Goal: Task Accomplishment & Management: Manage account settings

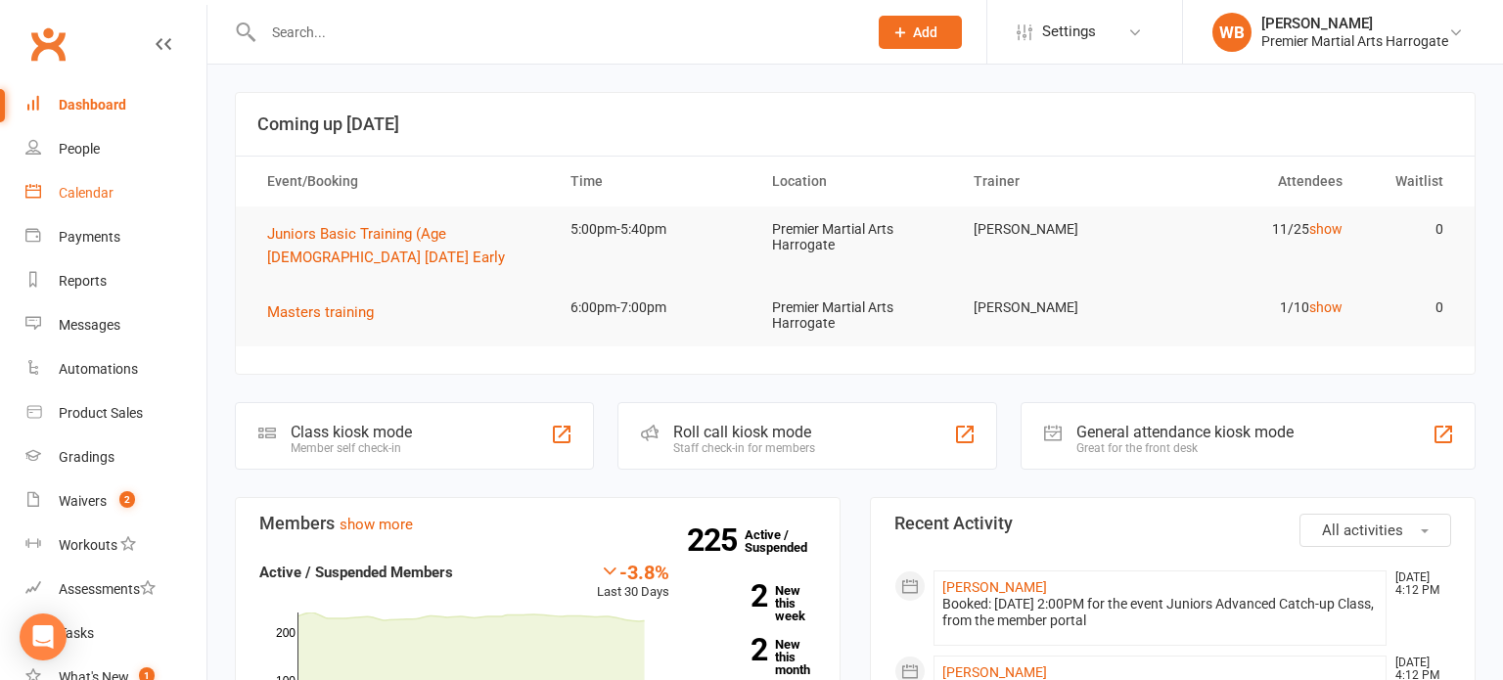
click at [142, 191] on link "Calendar" at bounding box center [115, 193] width 181 height 44
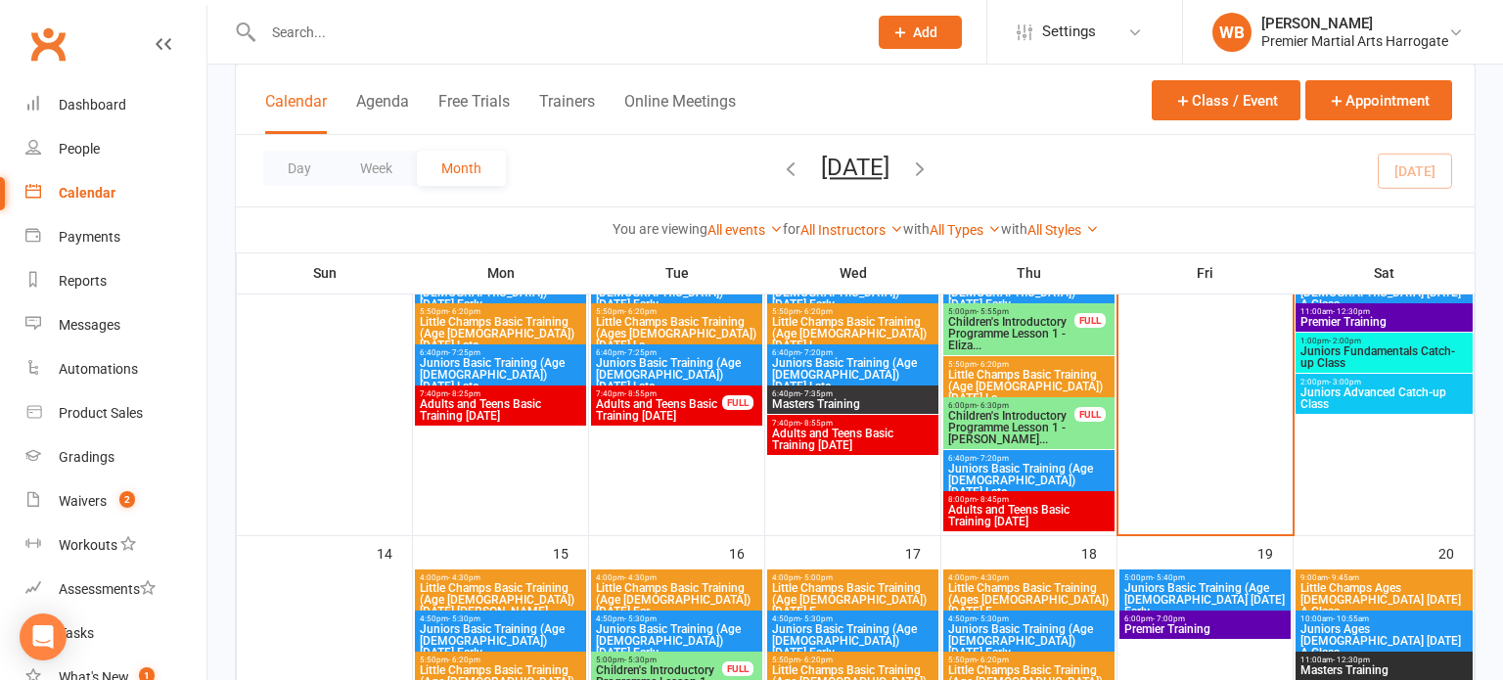
scroll to position [446, 0]
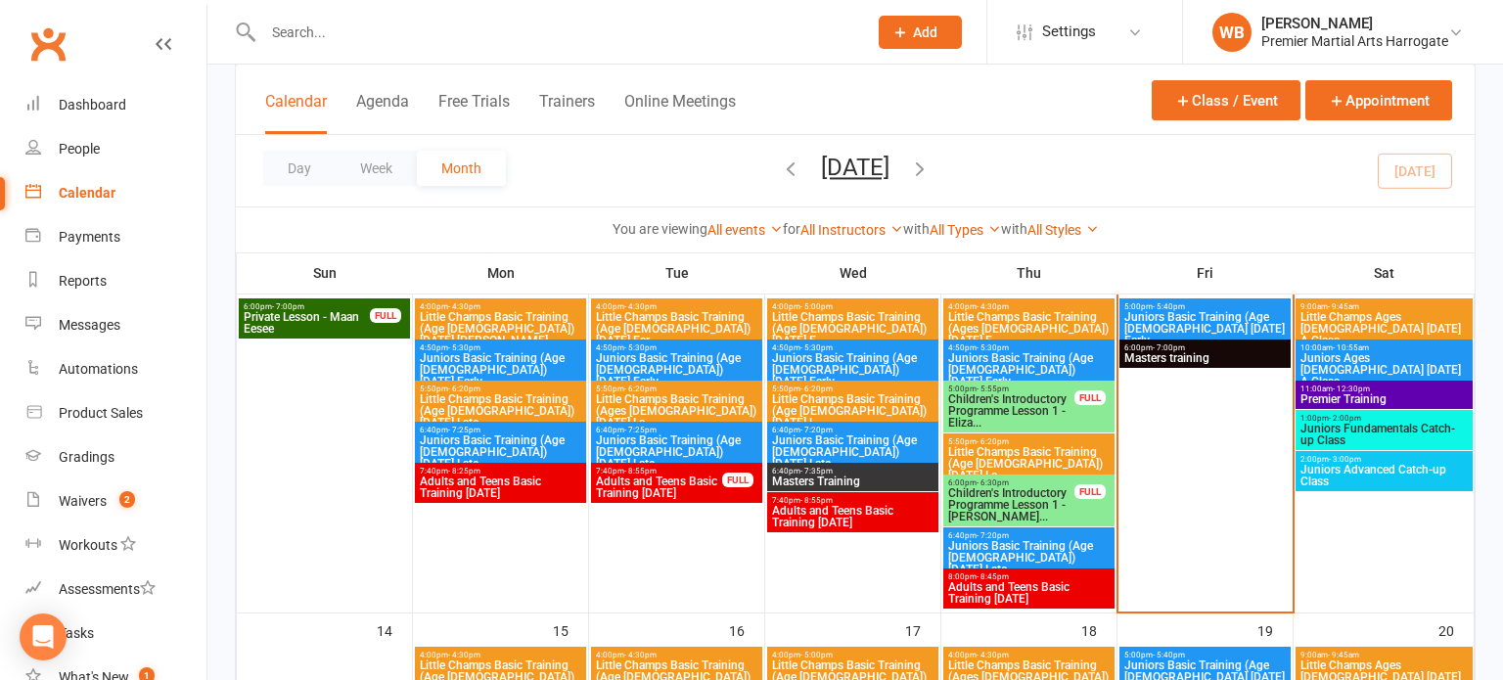
click at [1233, 319] on span "Juniors Basic Training (Age [DEMOGRAPHIC_DATA] [DATE] Early" at bounding box center [1204, 328] width 163 height 35
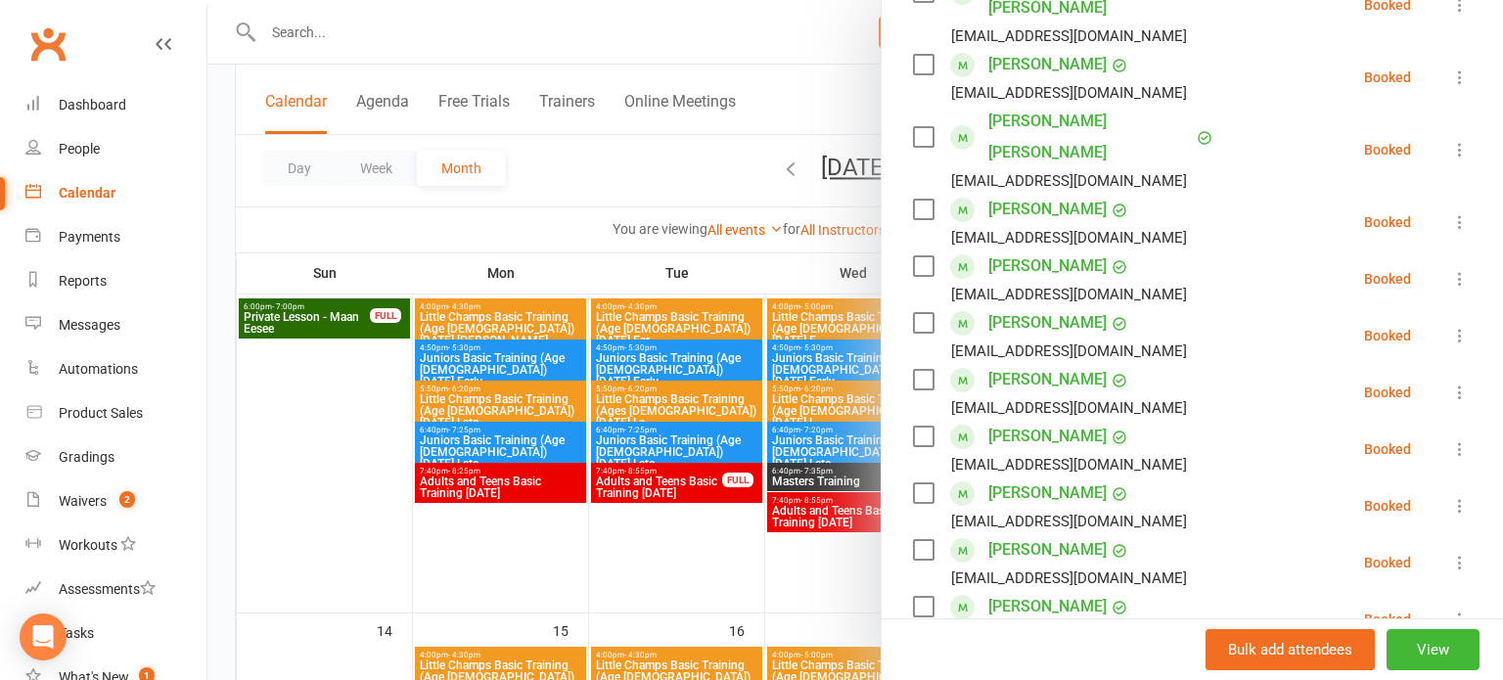
scroll to position [427, 0]
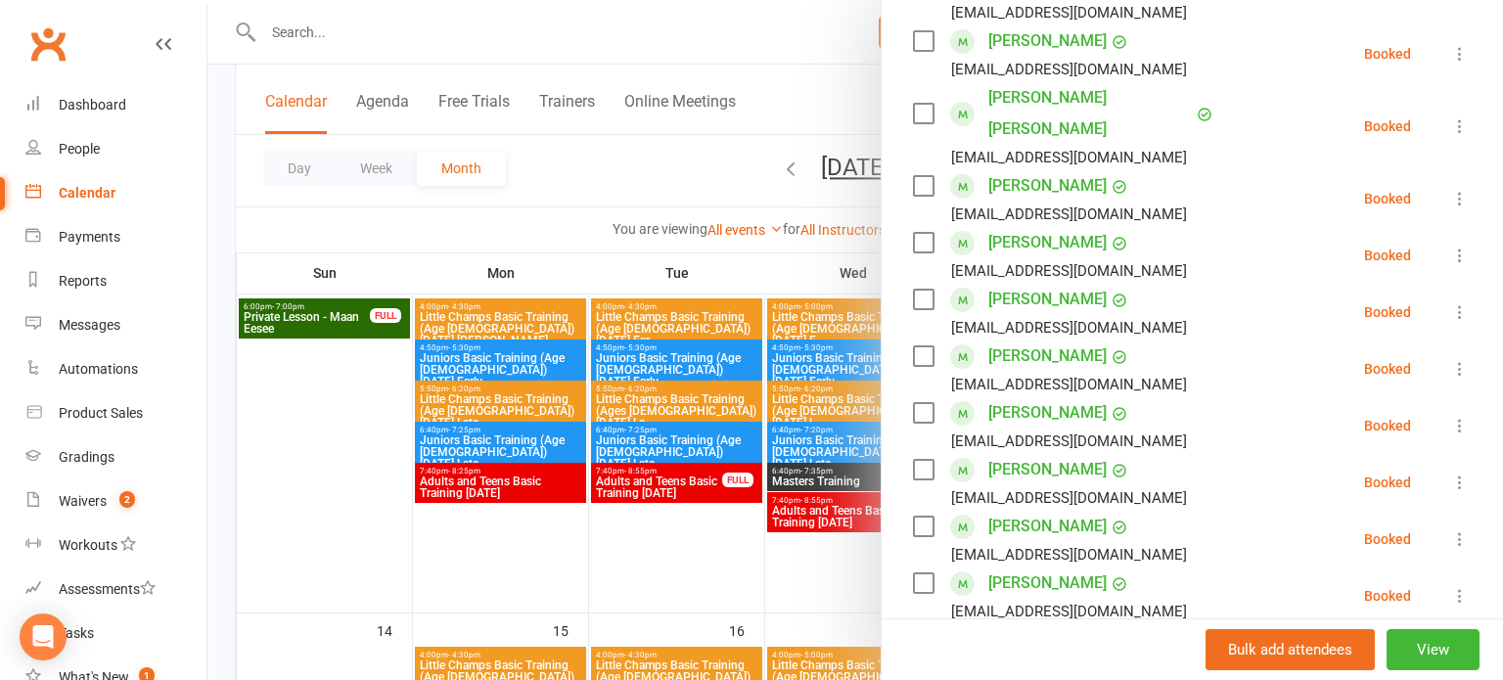
click at [1462, 397] on li "[PERSON_NAME] [EMAIL_ADDRESS][DOMAIN_NAME] Booked More info Remove Check in Mar…" at bounding box center [1192, 425] width 559 height 57
click at [1462, 414] on button at bounding box center [1459, 425] width 23 height 23
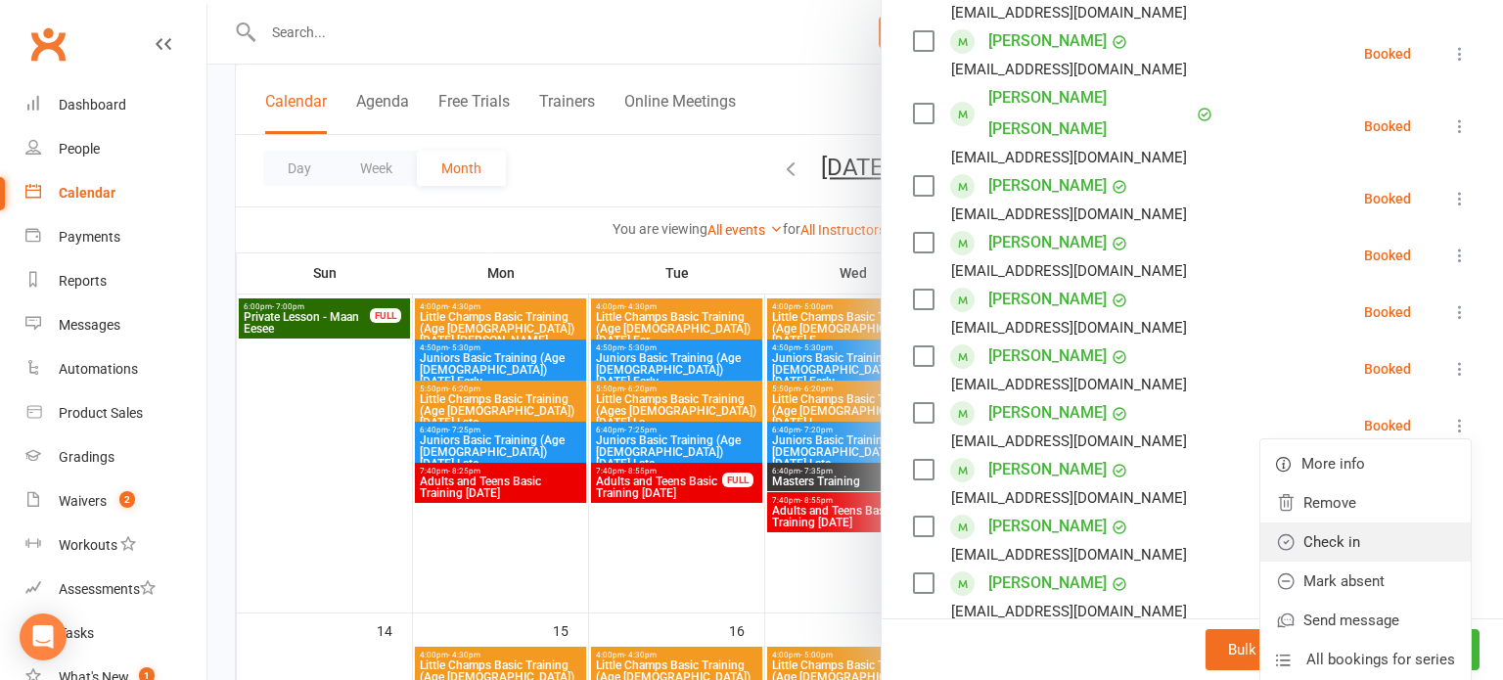
click at [1359, 523] on link "Check in" at bounding box center [1366, 542] width 210 height 39
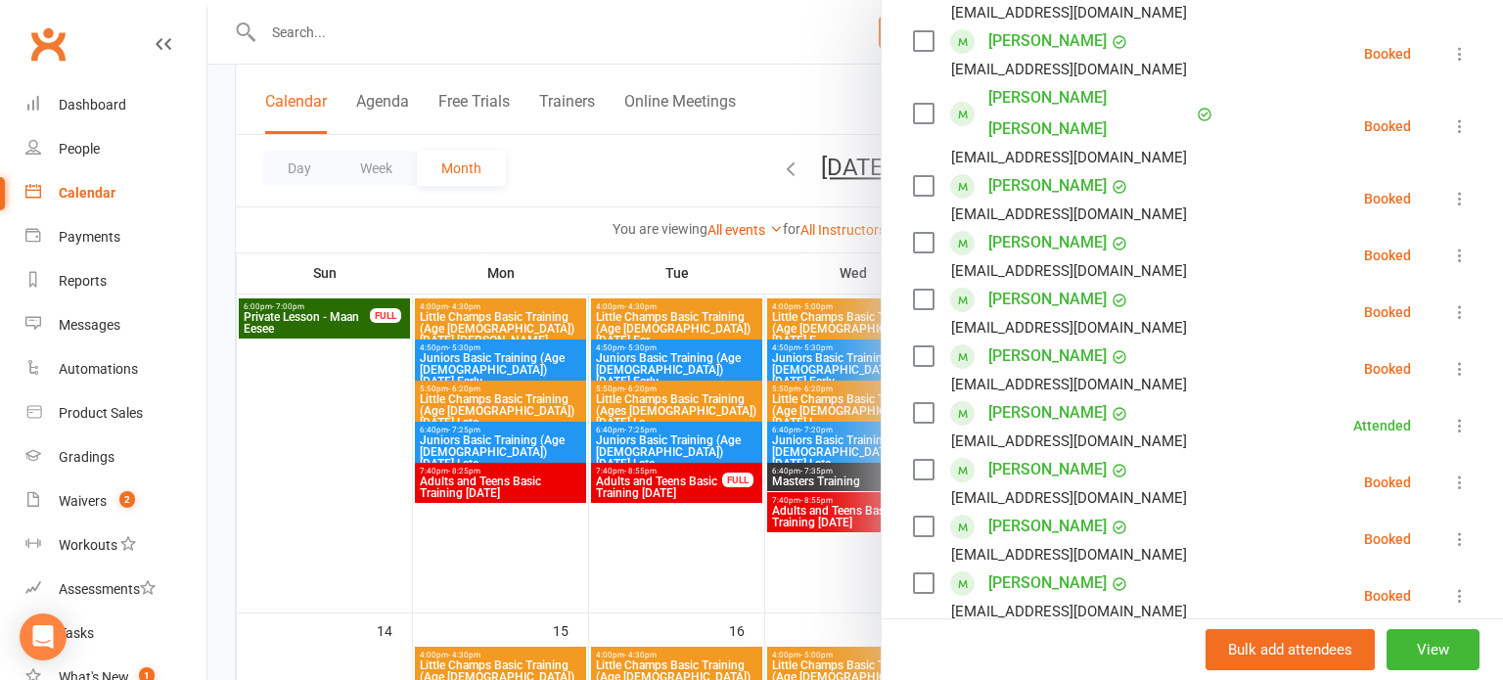
click at [1460, 473] on icon at bounding box center [1460, 483] width 20 height 20
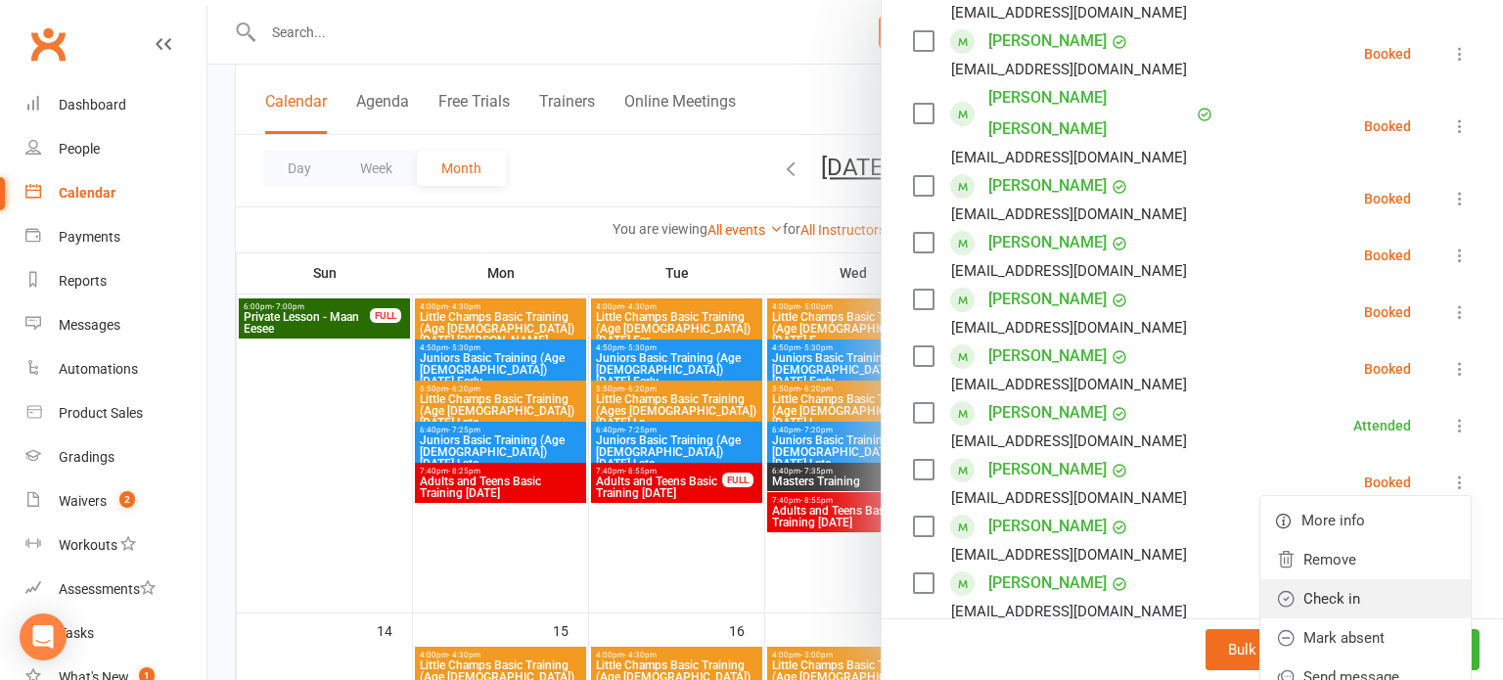
click at [1351, 579] on link "Check in" at bounding box center [1366, 598] width 210 height 39
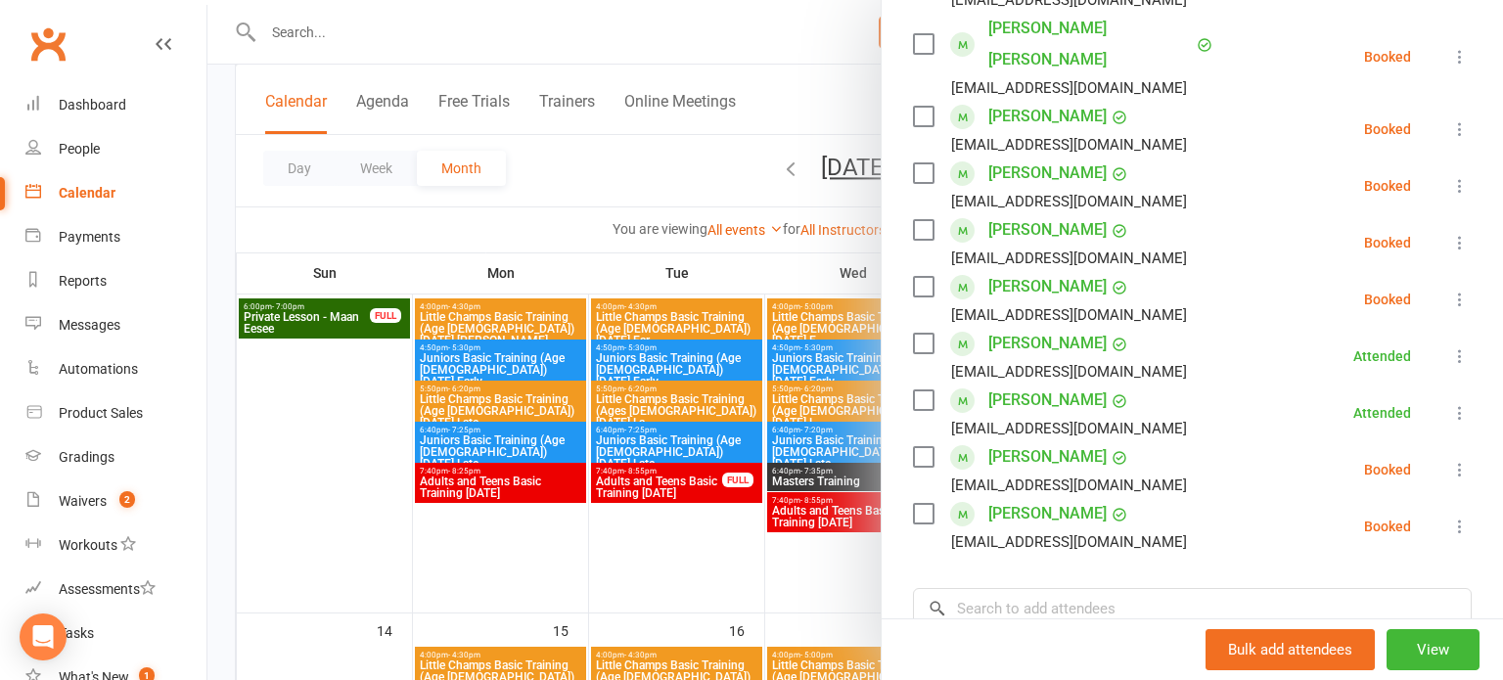
scroll to position [497, 0]
click at [1456, 516] on icon at bounding box center [1460, 526] width 20 height 20
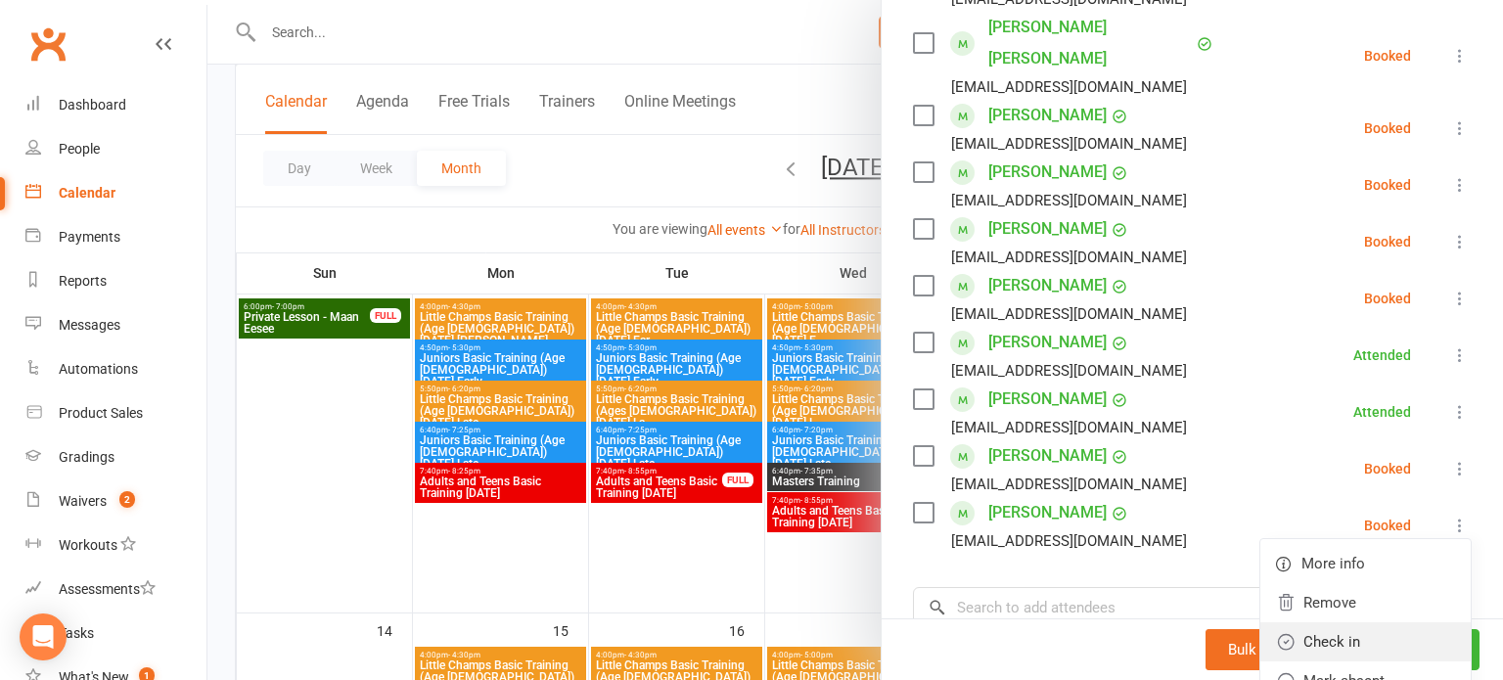
click at [1360, 622] on link "Check in" at bounding box center [1366, 641] width 210 height 39
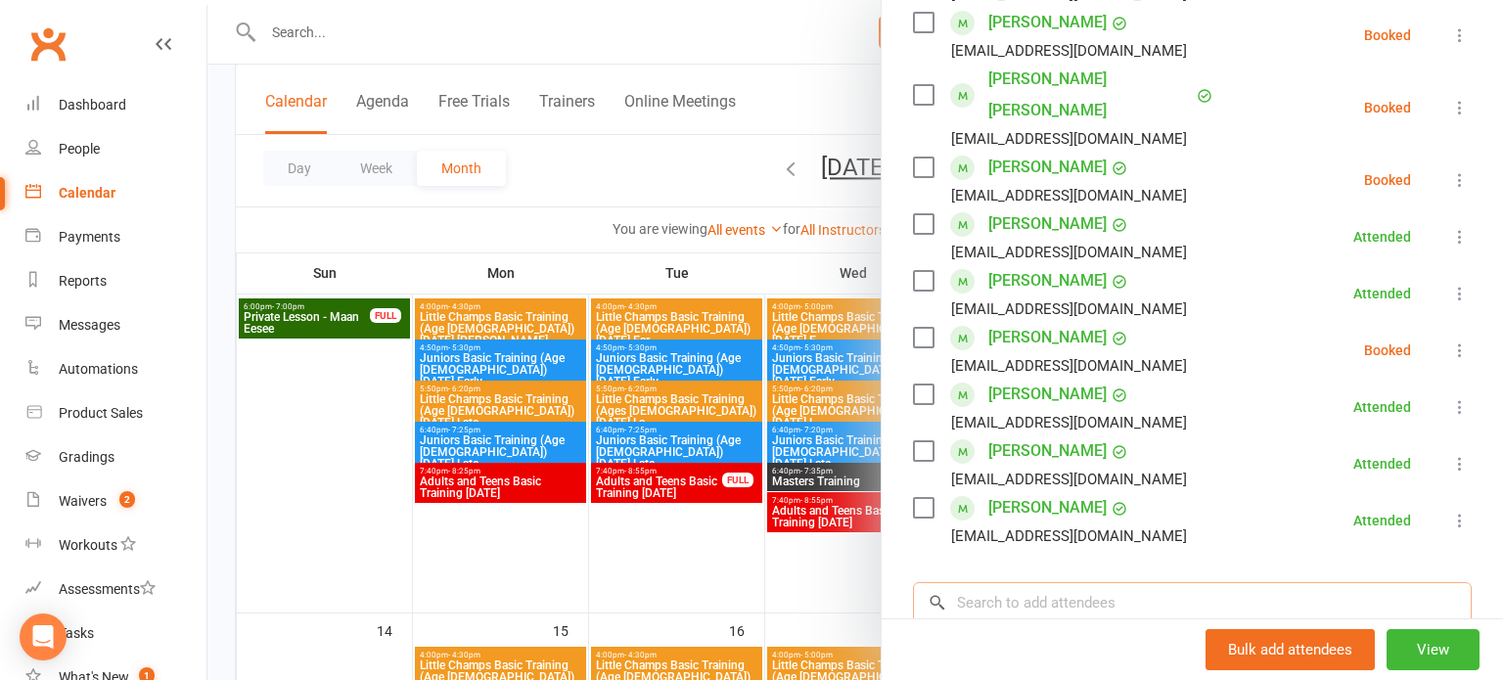
click at [1291, 582] on input "search" at bounding box center [1192, 602] width 559 height 41
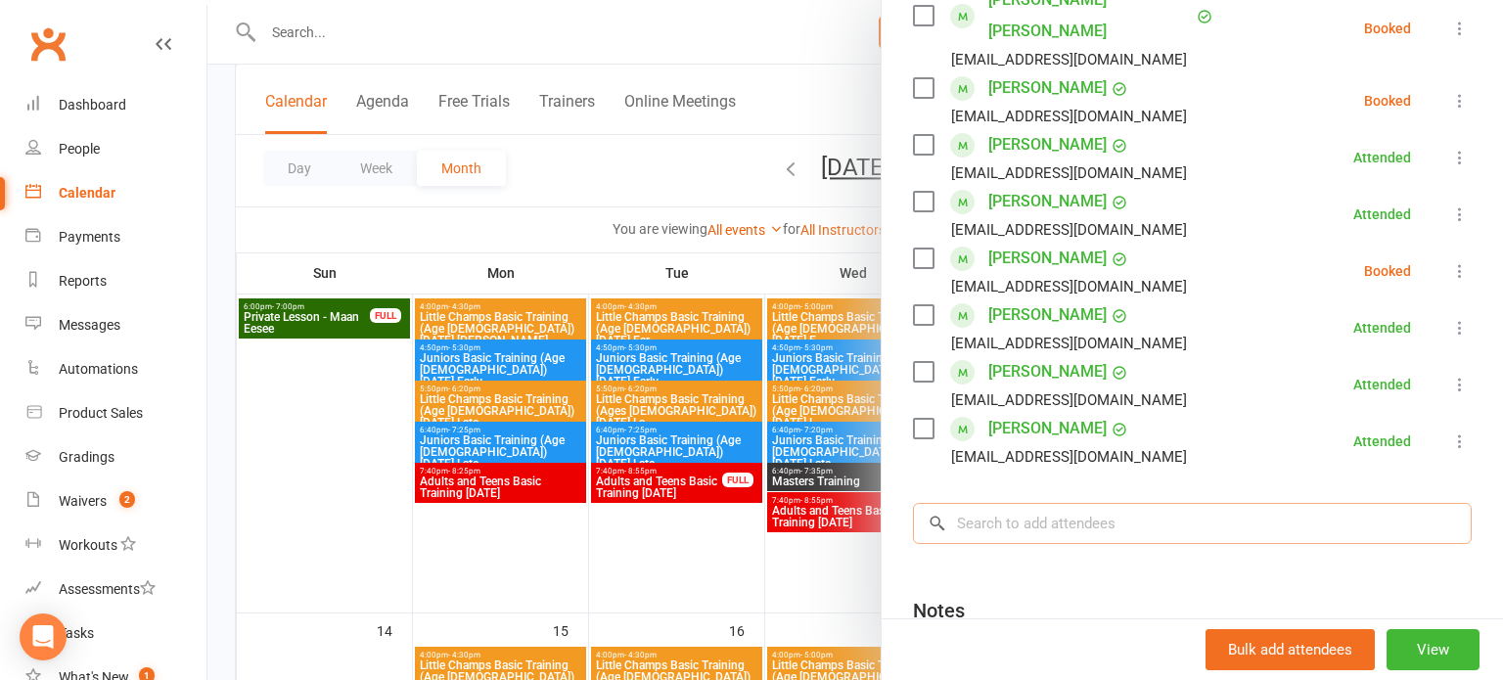
scroll to position [527, 0]
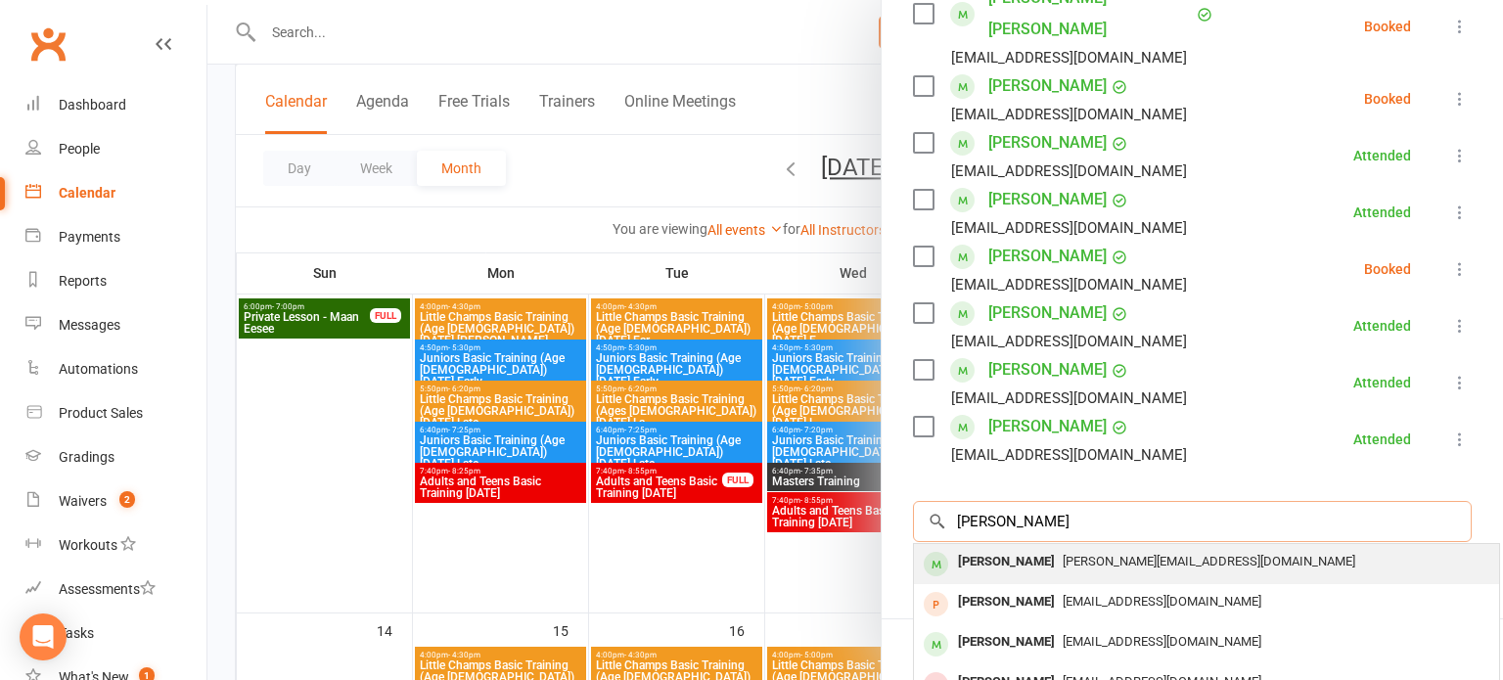
type input "[PERSON_NAME]"
click at [1275, 548] on div "[PERSON_NAME][EMAIL_ADDRESS][DOMAIN_NAME]" at bounding box center [1207, 562] width 570 height 28
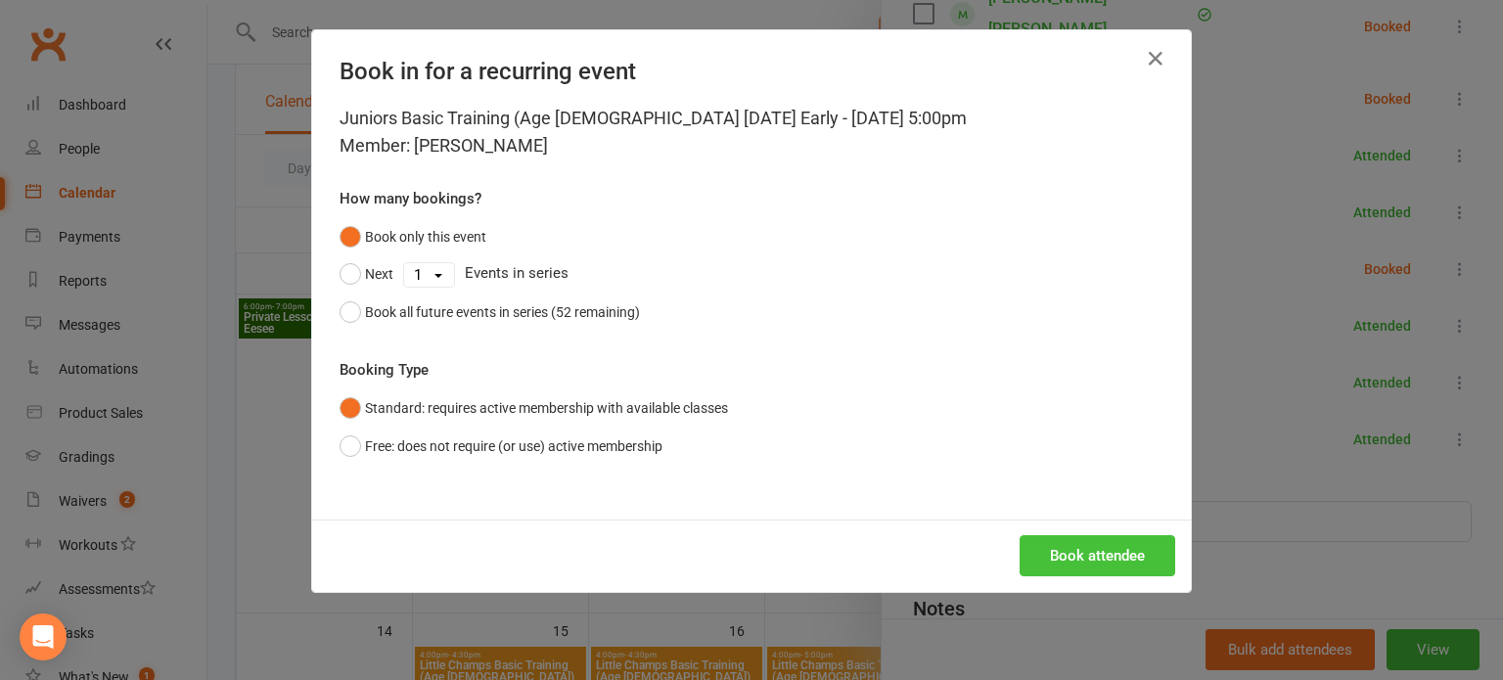
click at [1143, 557] on button "Book attendee" at bounding box center [1098, 555] width 156 height 41
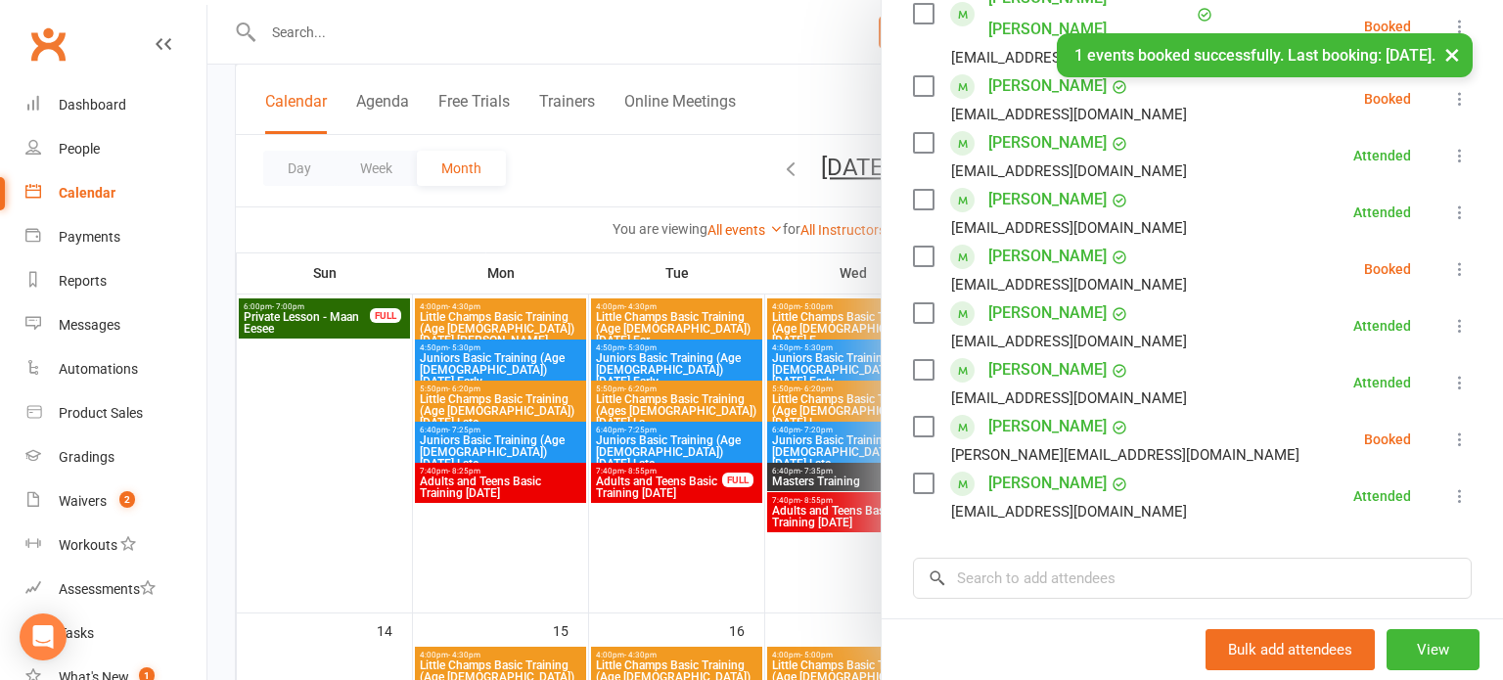
click at [1468, 430] on icon at bounding box center [1460, 440] width 20 height 20
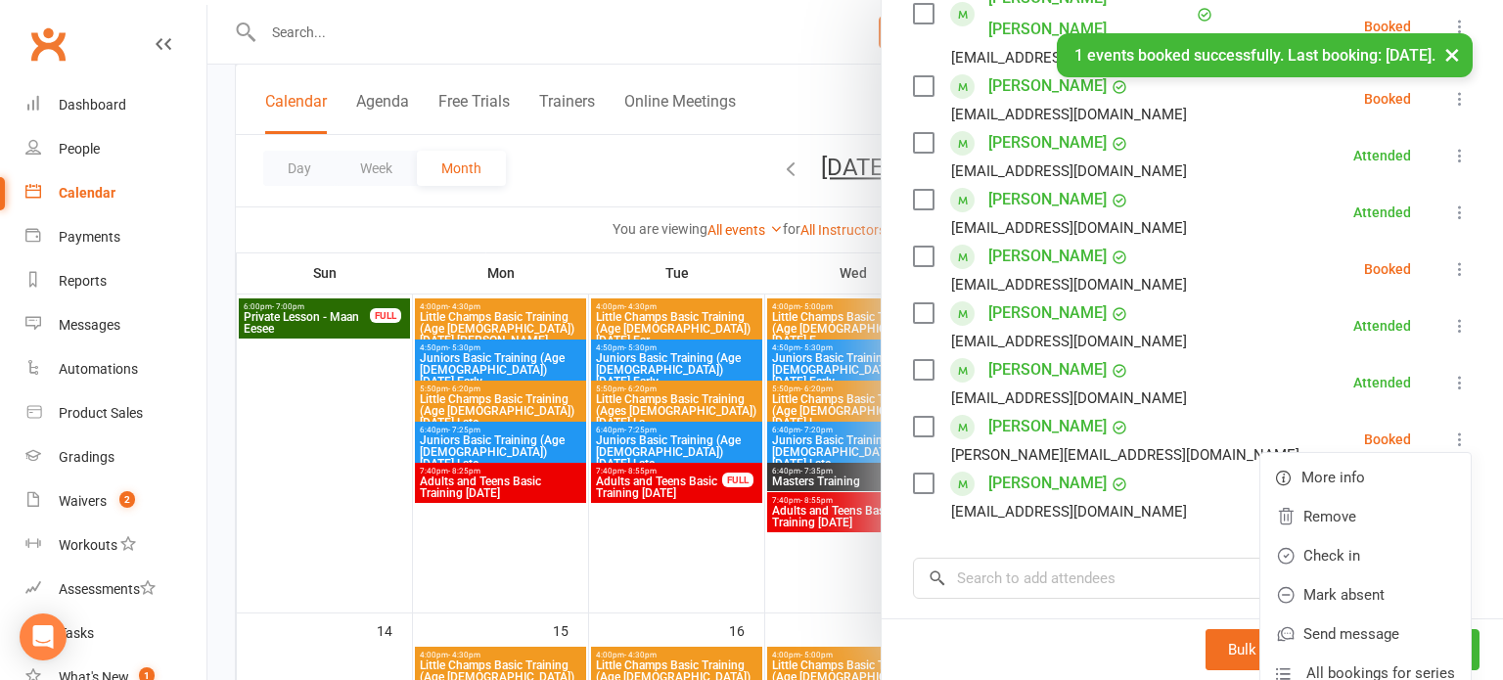
click at [1468, 430] on icon at bounding box center [1460, 440] width 20 height 20
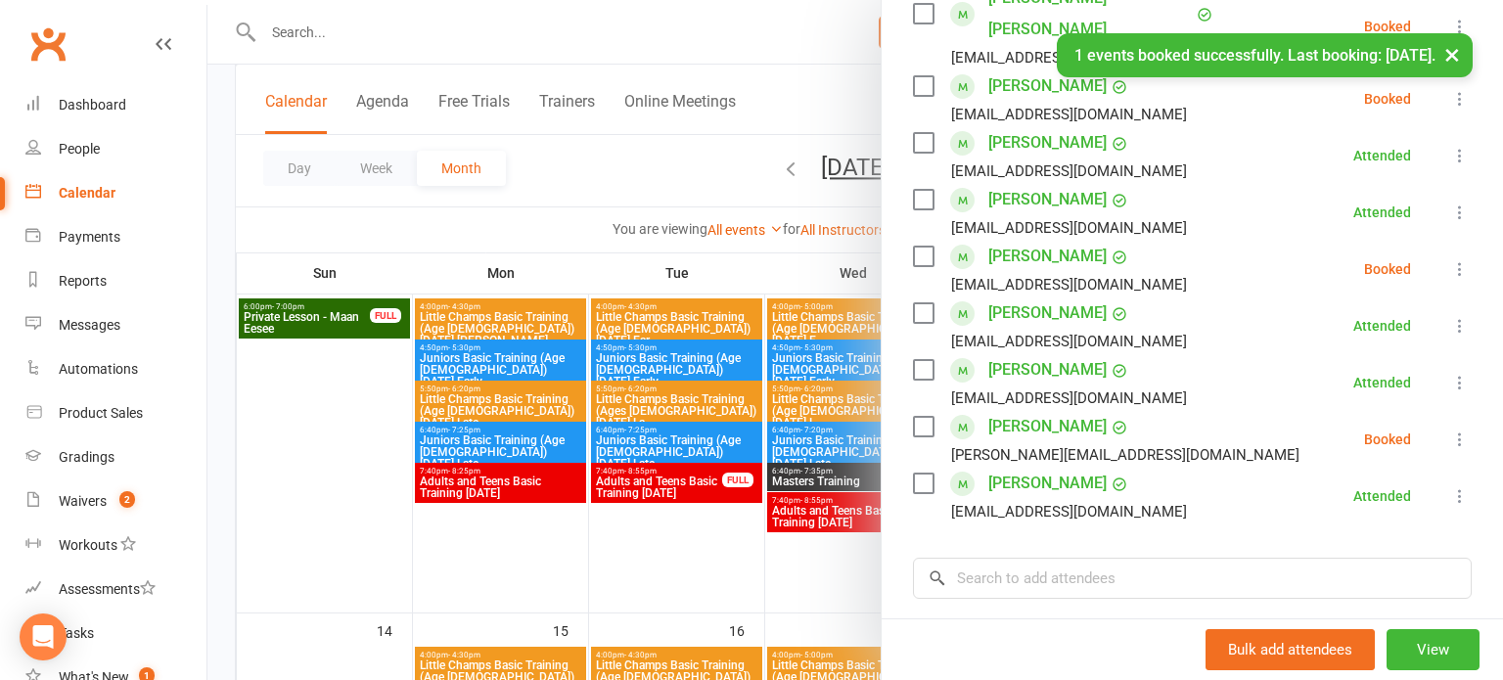
click at [1463, 430] on icon at bounding box center [1460, 440] width 20 height 20
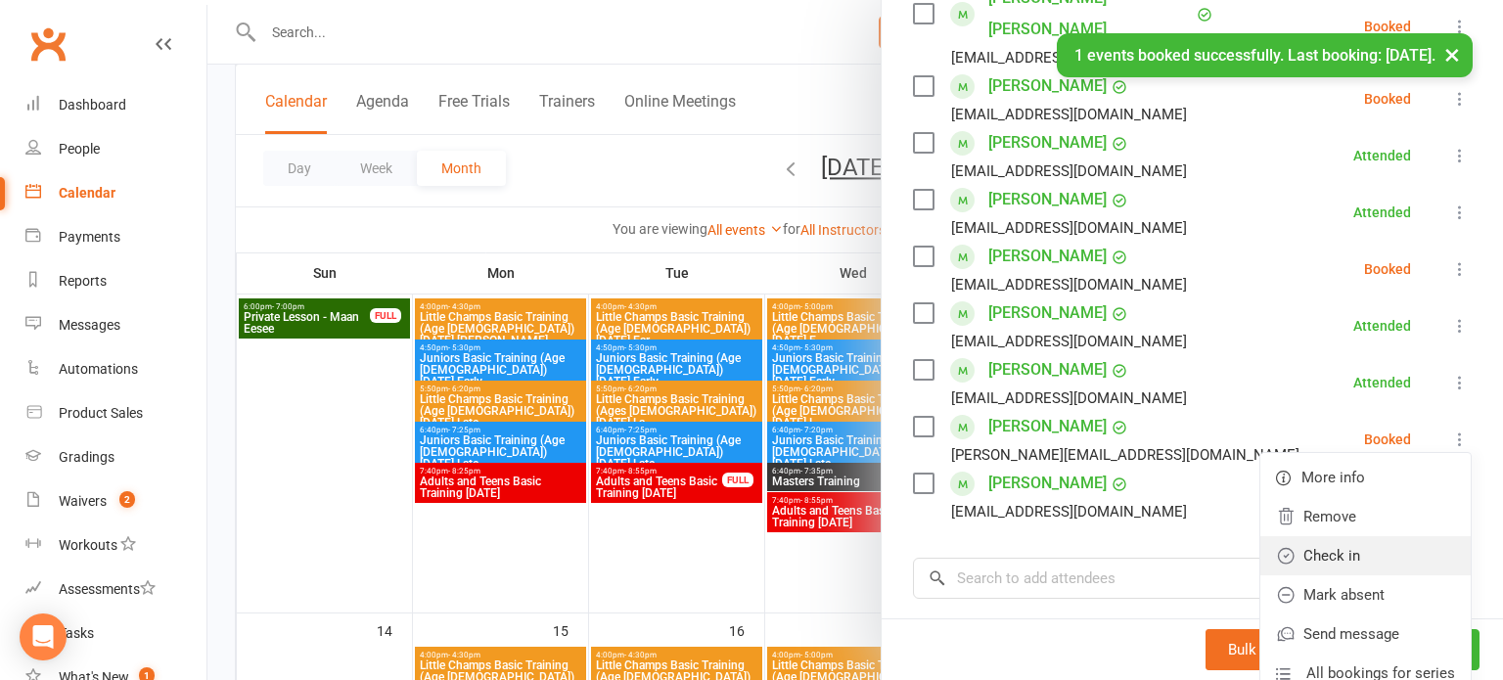
click at [1367, 536] on link "Check in" at bounding box center [1366, 555] width 210 height 39
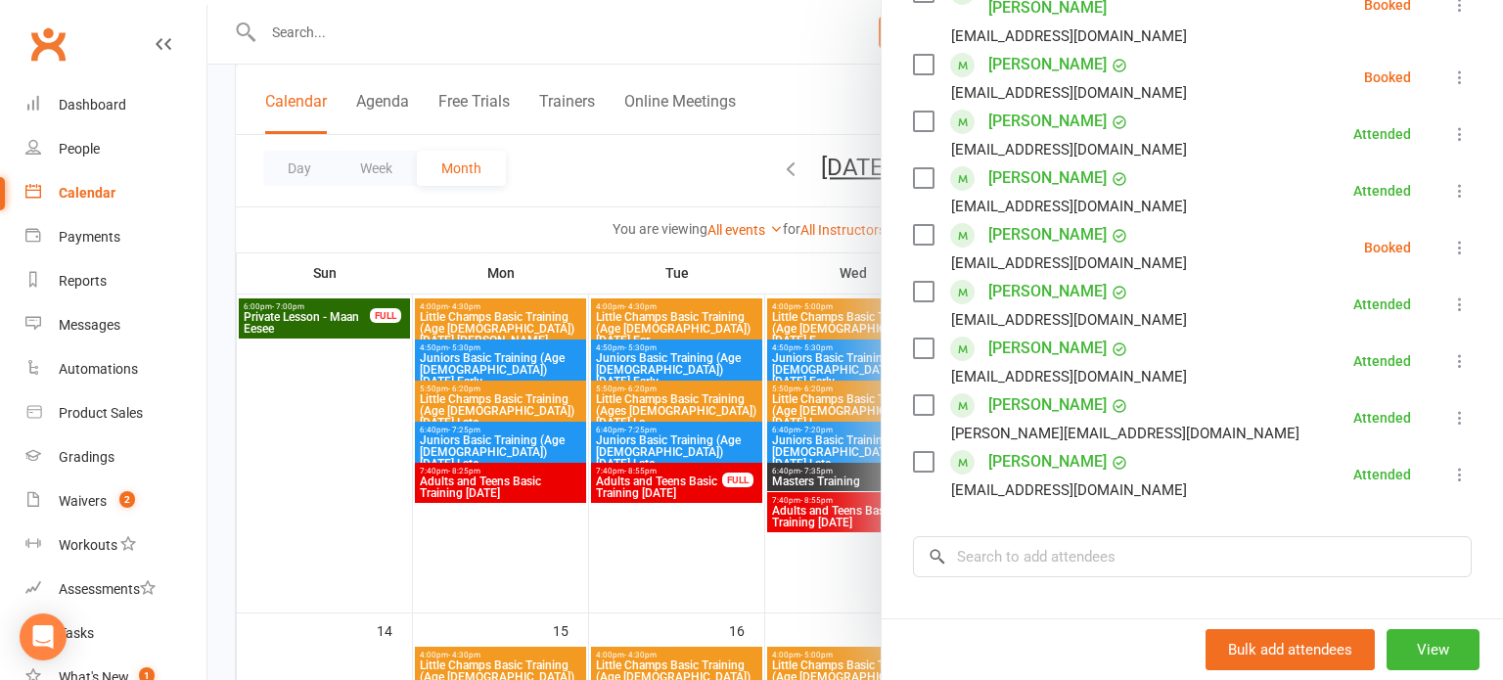
scroll to position [564, 0]
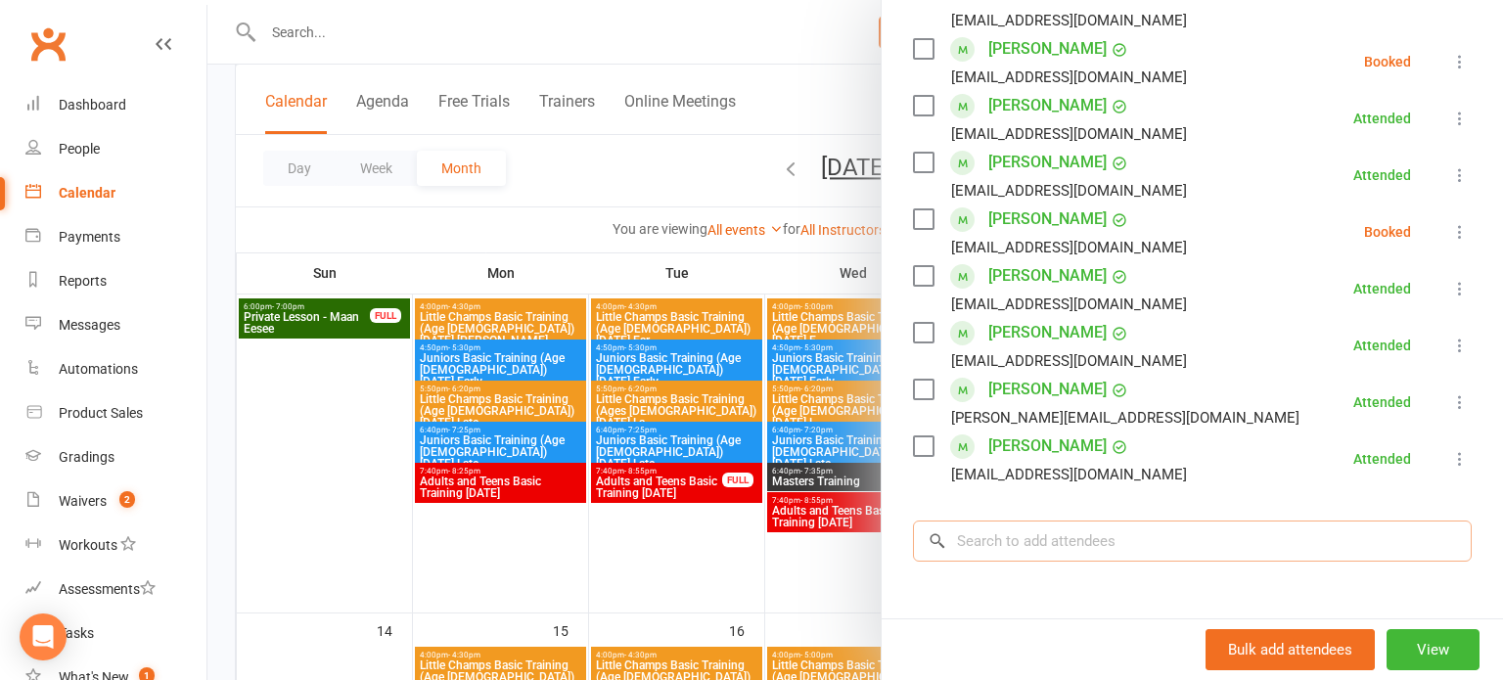
click at [1205, 521] on input "search" at bounding box center [1192, 541] width 559 height 41
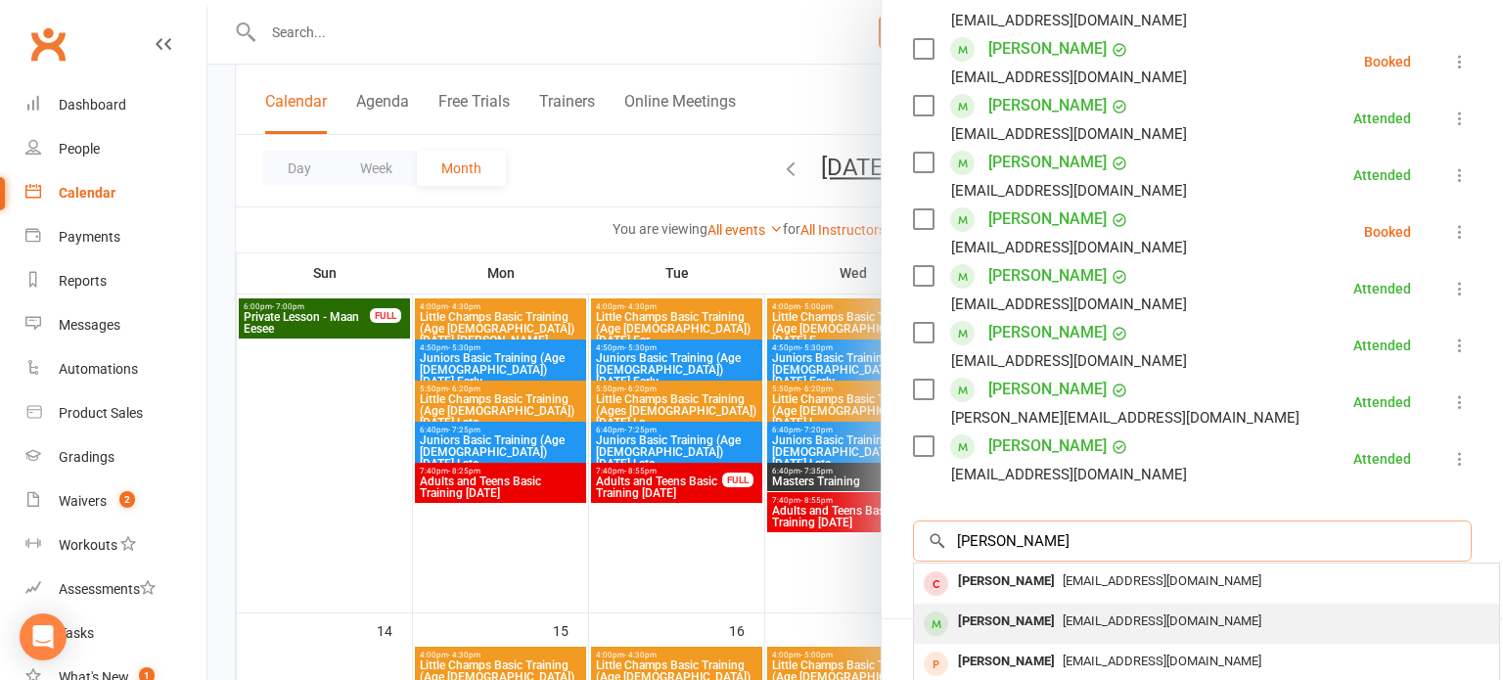
type input "[PERSON_NAME]"
click at [1226, 604] on div "[PERSON_NAME] [EMAIL_ADDRESS][DOMAIN_NAME]" at bounding box center [1206, 624] width 585 height 40
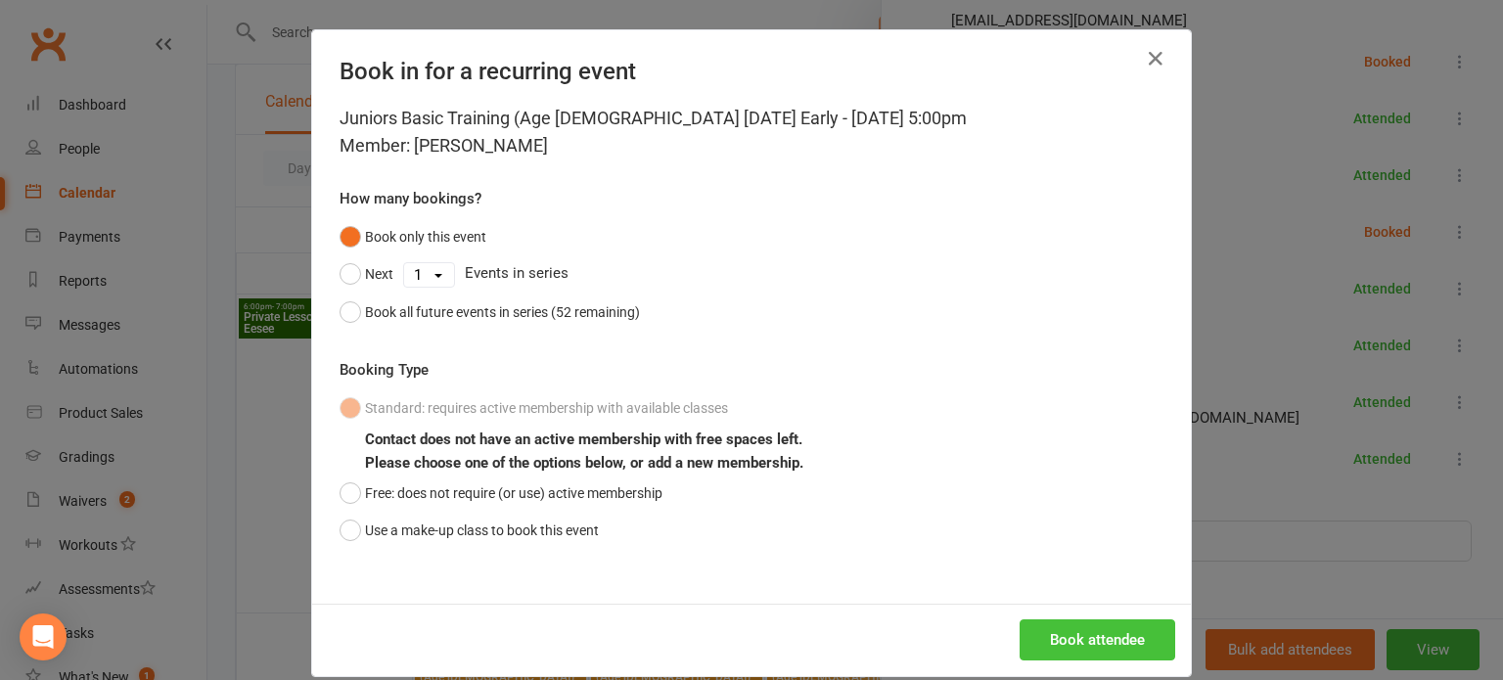
click at [1110, 631] on button "Book attendee" at bounding box center [1098, 639] width 156 height 41
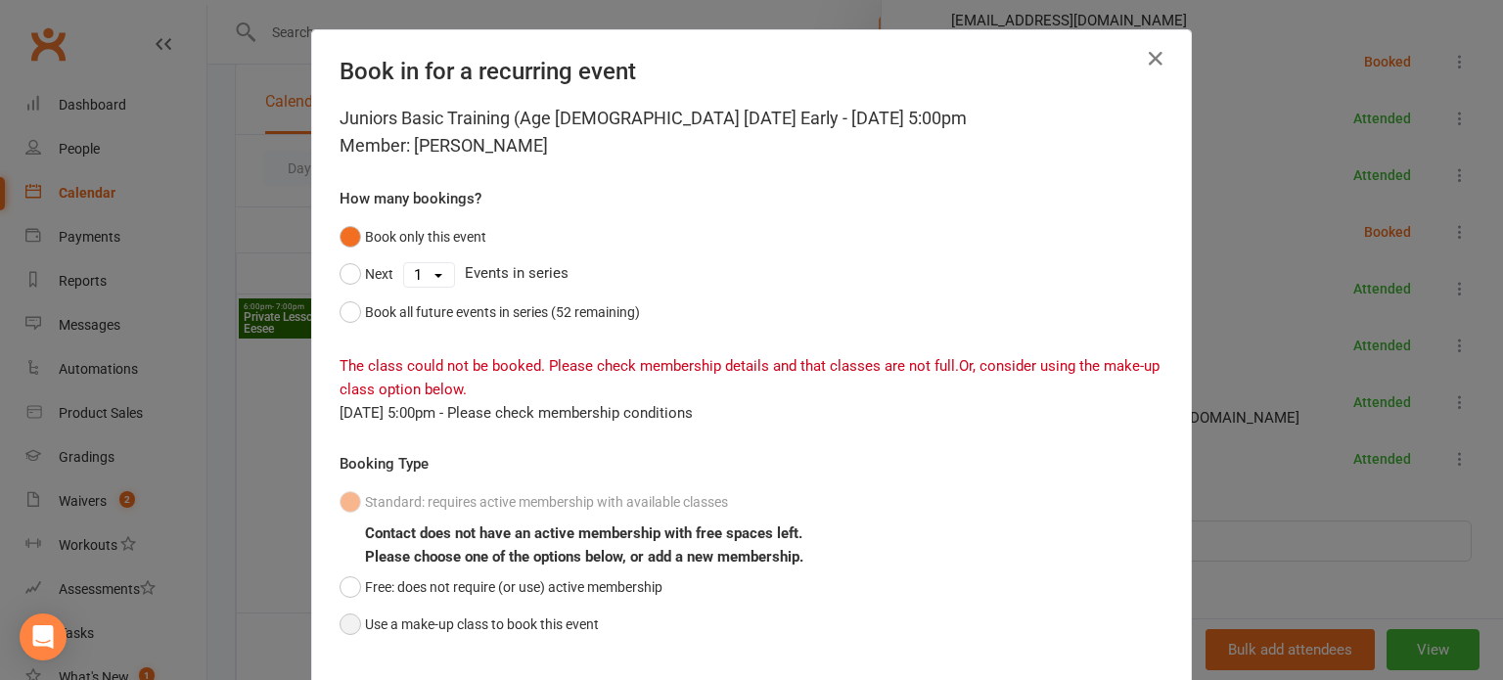
click at [527, 635] on button "Use a make-up class to book this event" at bounding box center [469, 624] width 259 height 37
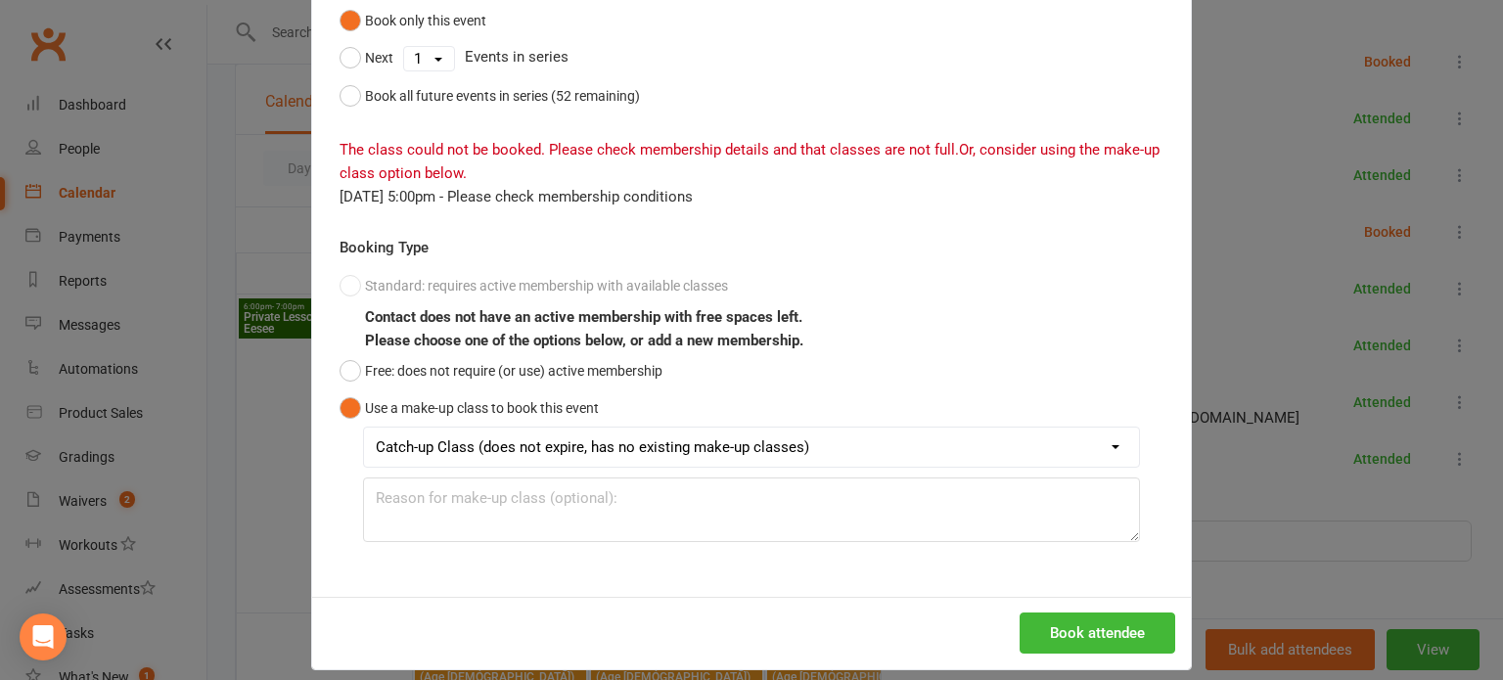
scroll to position [234, 0]
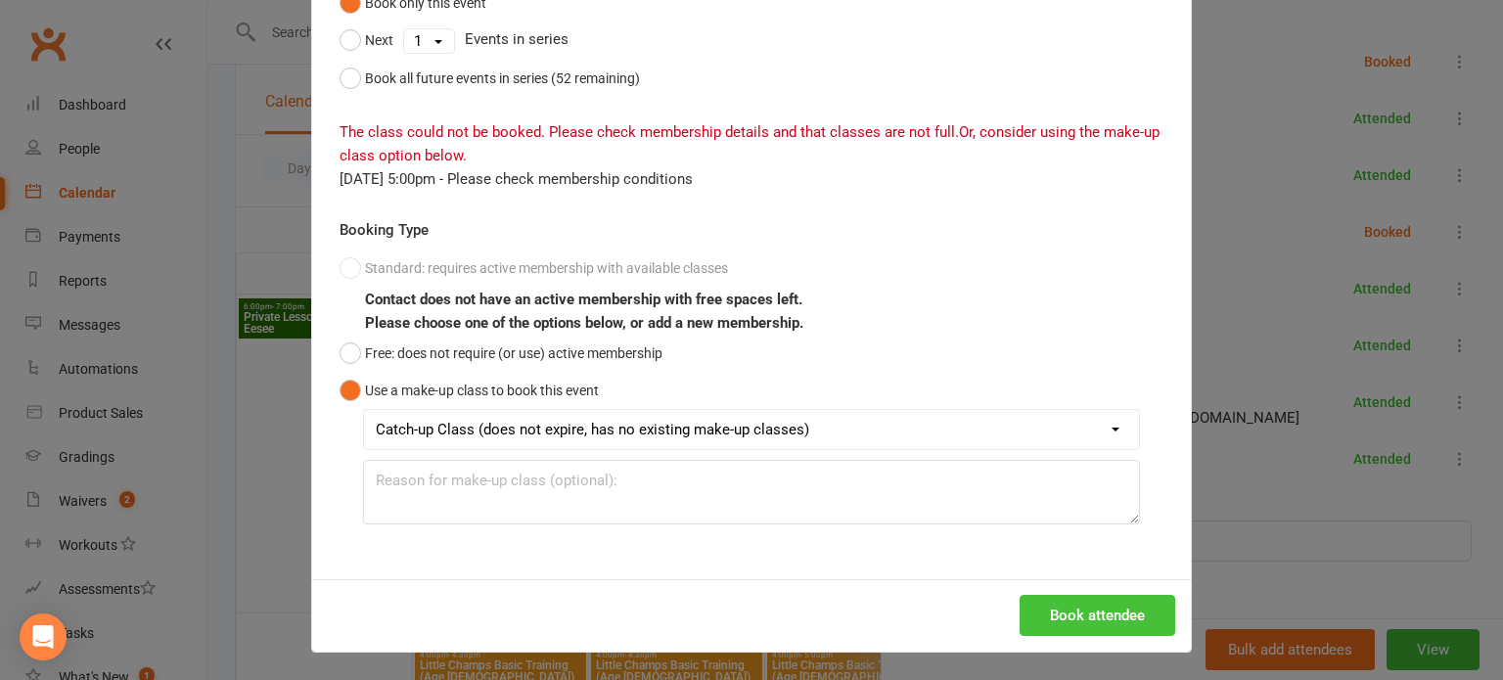
click at [1031, 606] on button "Book attendee" at bounding box center [1098, 615] width 156 height 41
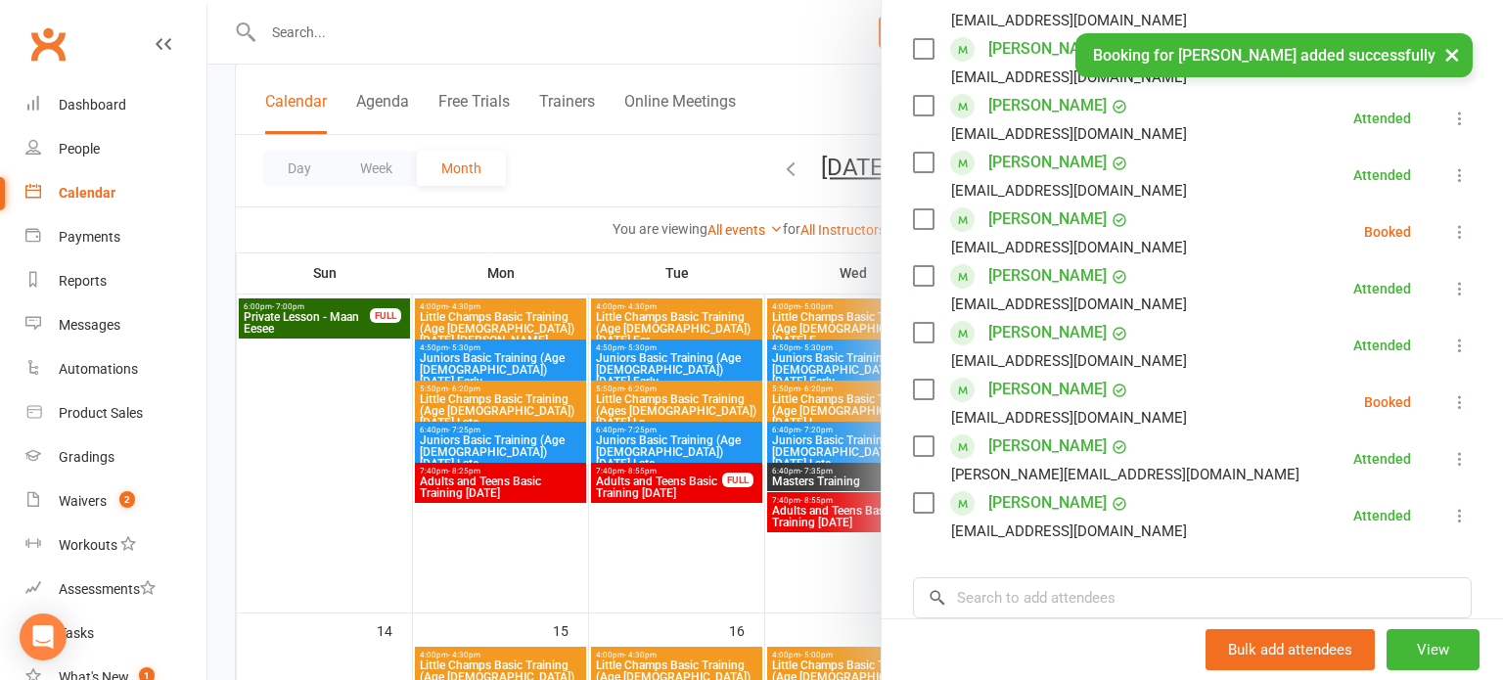
click at [1464, 392] on icon at bounding box center [1460, 402] width 20 height 20
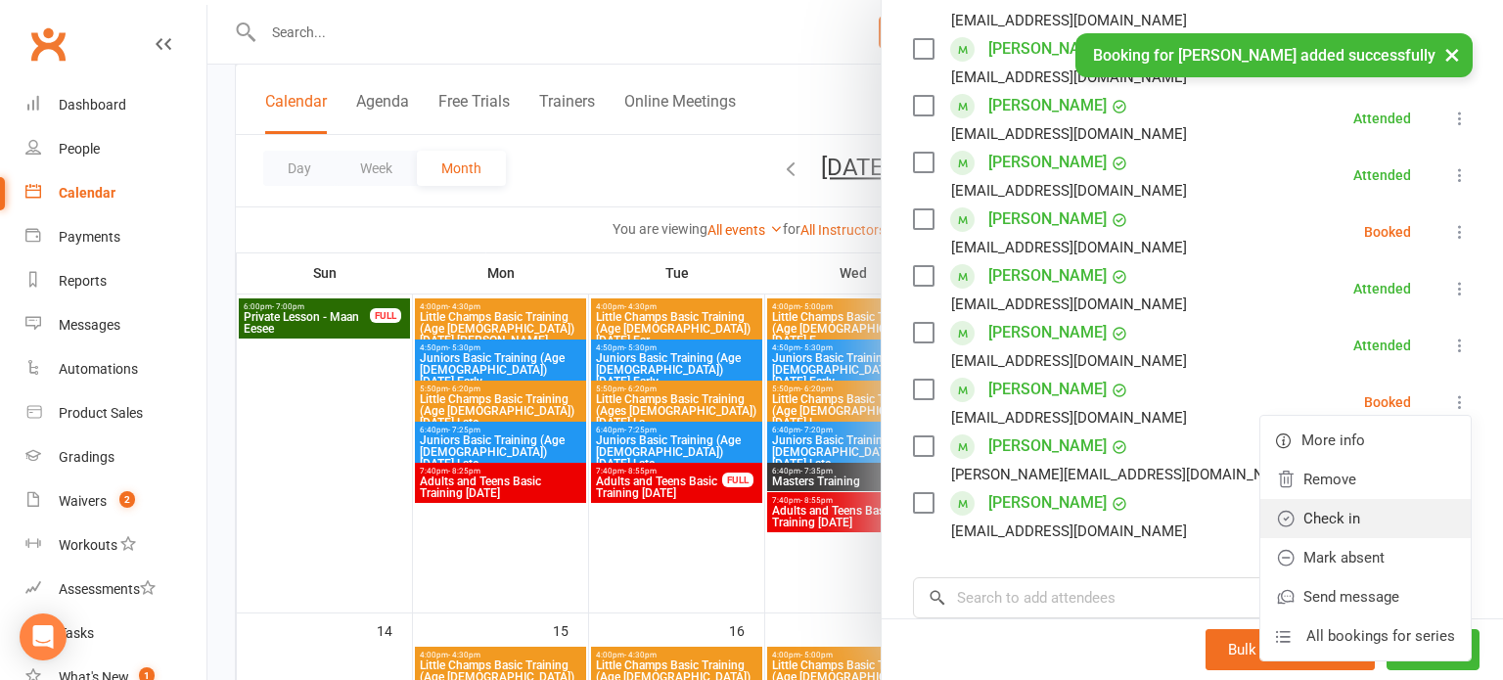
click at [1385, 499] on link "Check in" at bounding box center [1366, 518] width 210 height 39
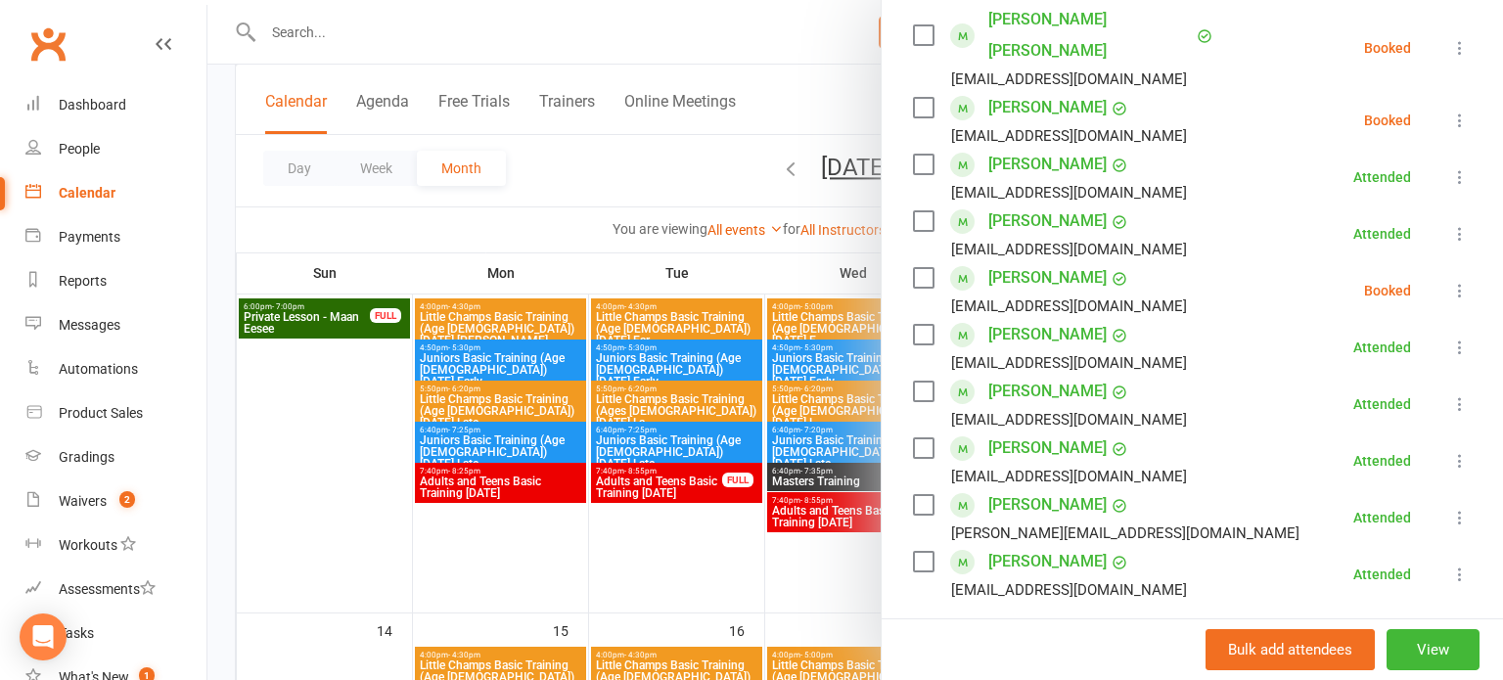
scroll to position [479, 0]
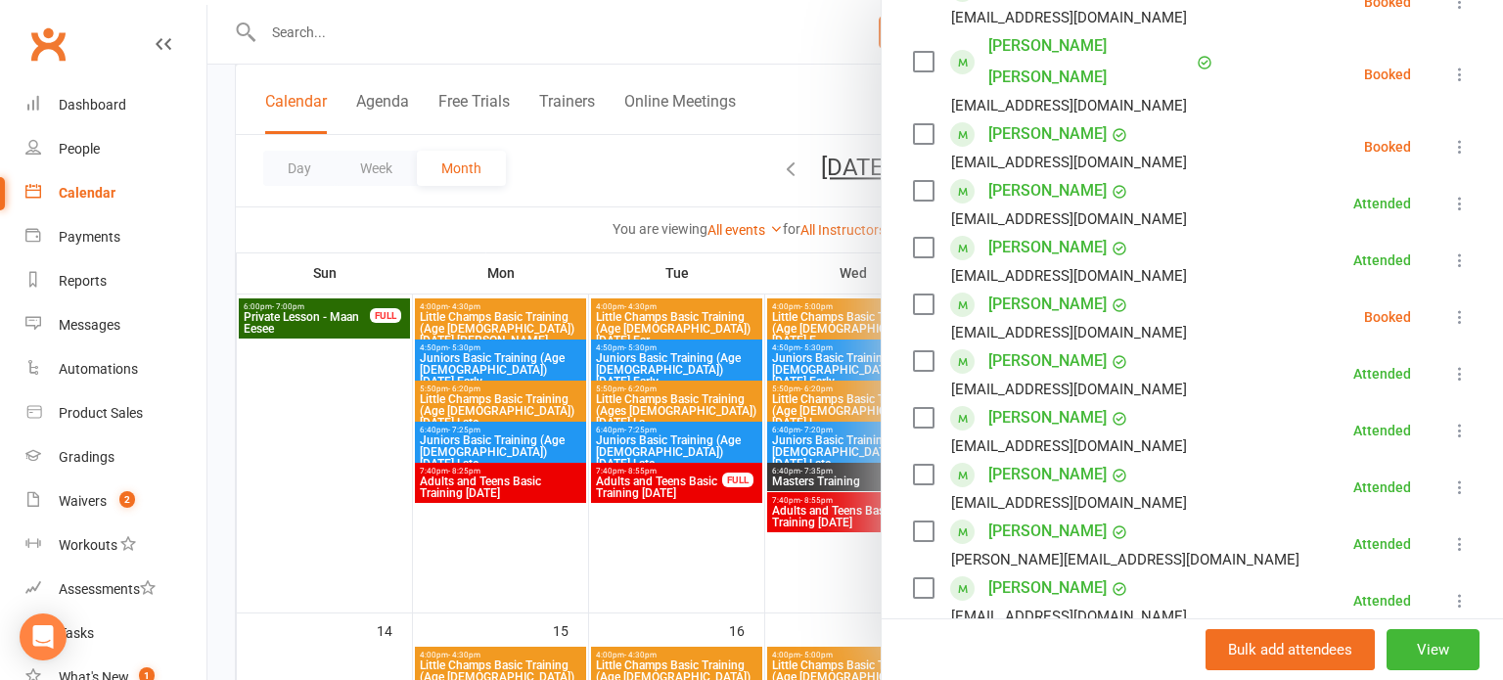
click at [1468, 307] on icon at bounding box center [1460, 317] width 20 height 20
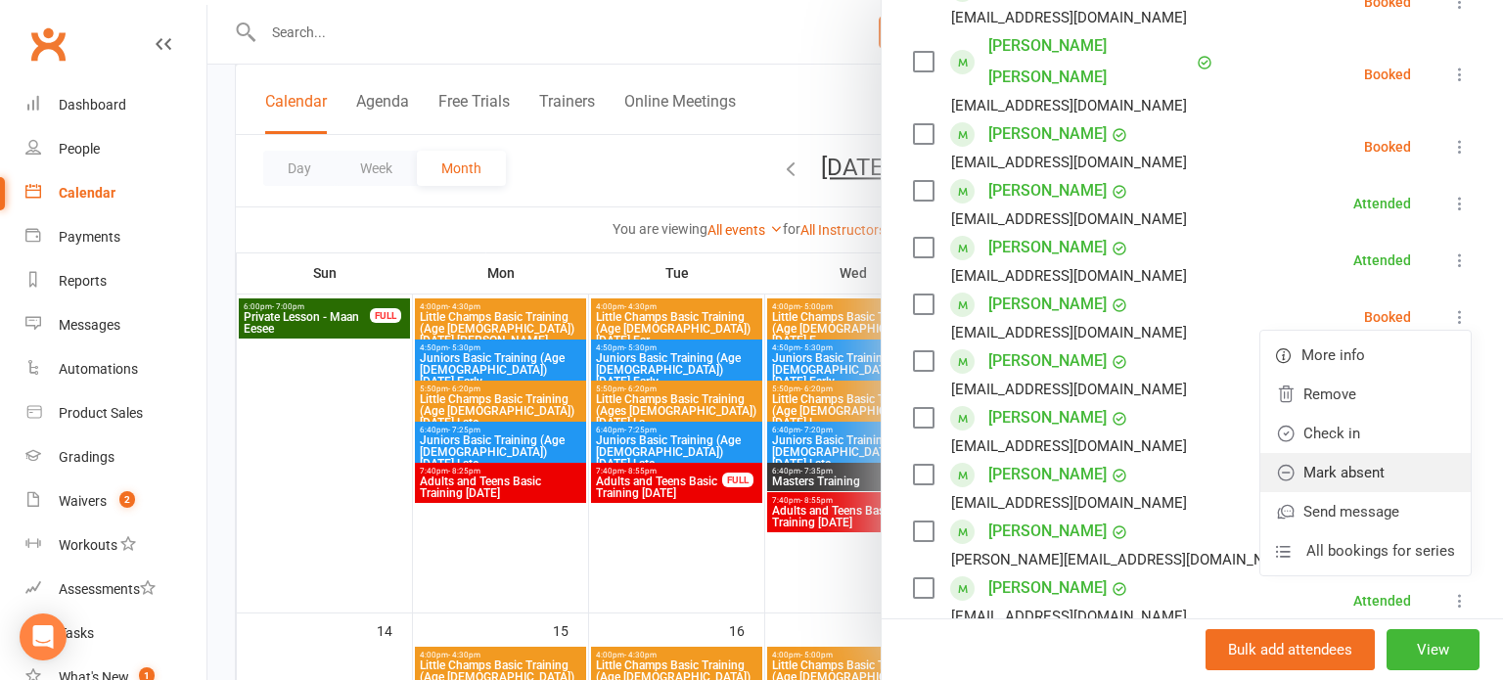
click at [1397, 453] on link "Mark absent" at bounding box center [1366, 472] width 210 height 39
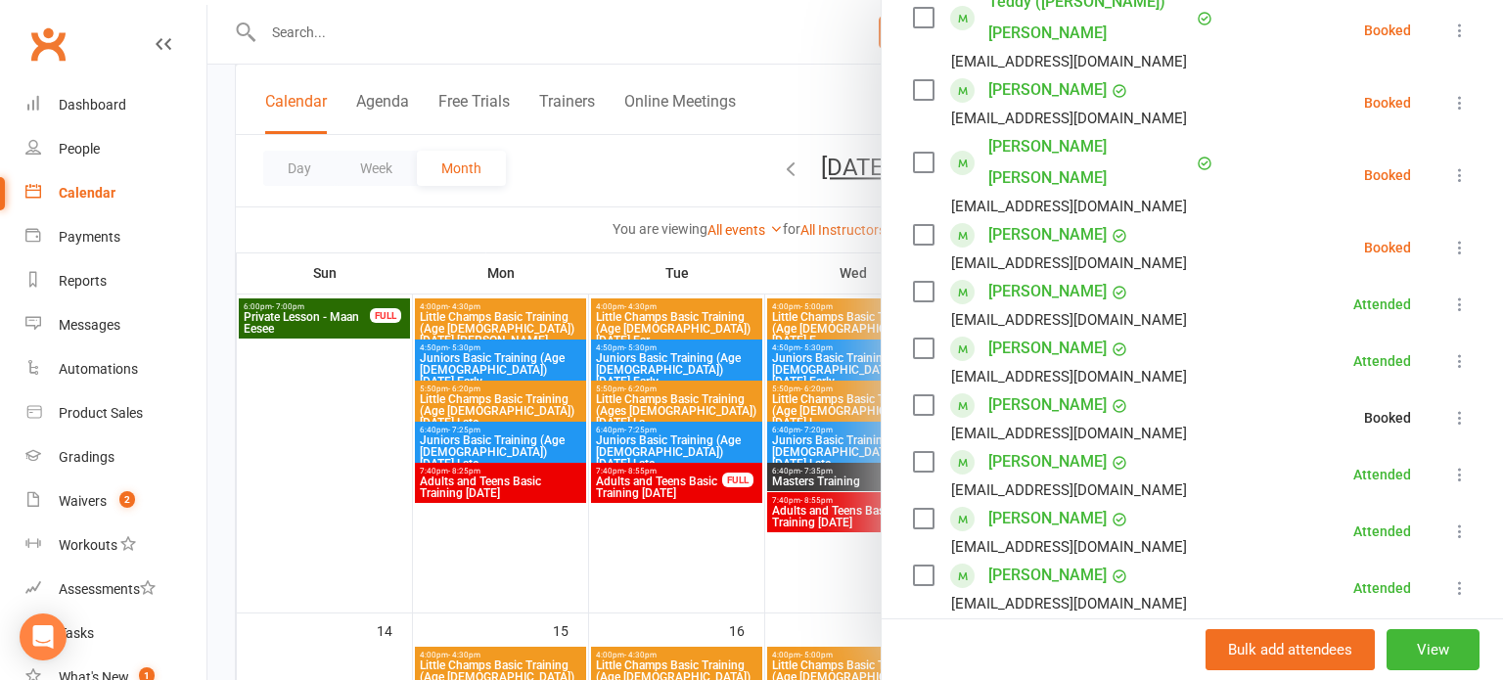
scroll to position [377, 0]
click at [1462, 239] on icon at bounding box center [1460, 249] width 20 height 20
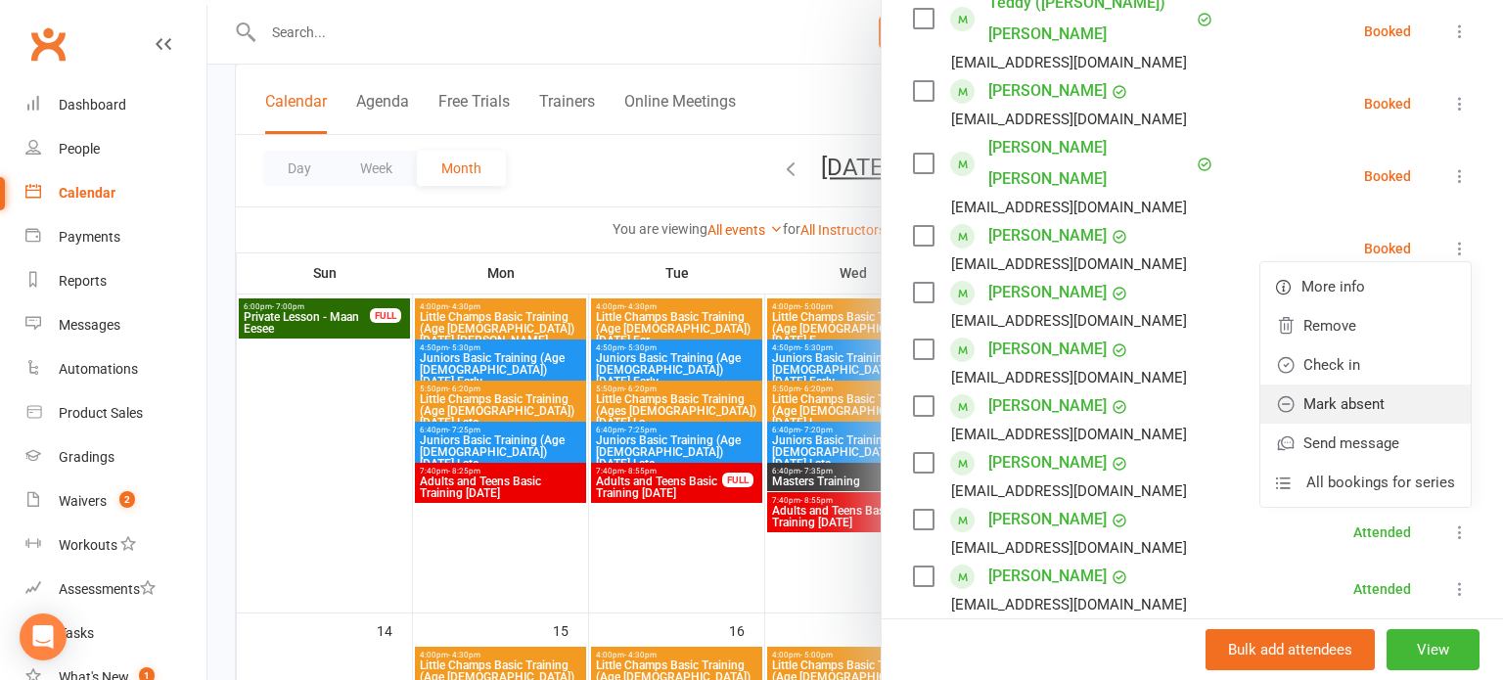
click at [1389, 385] on link "Mark absent" at bounding box center [1366, 404] width 210 height 39
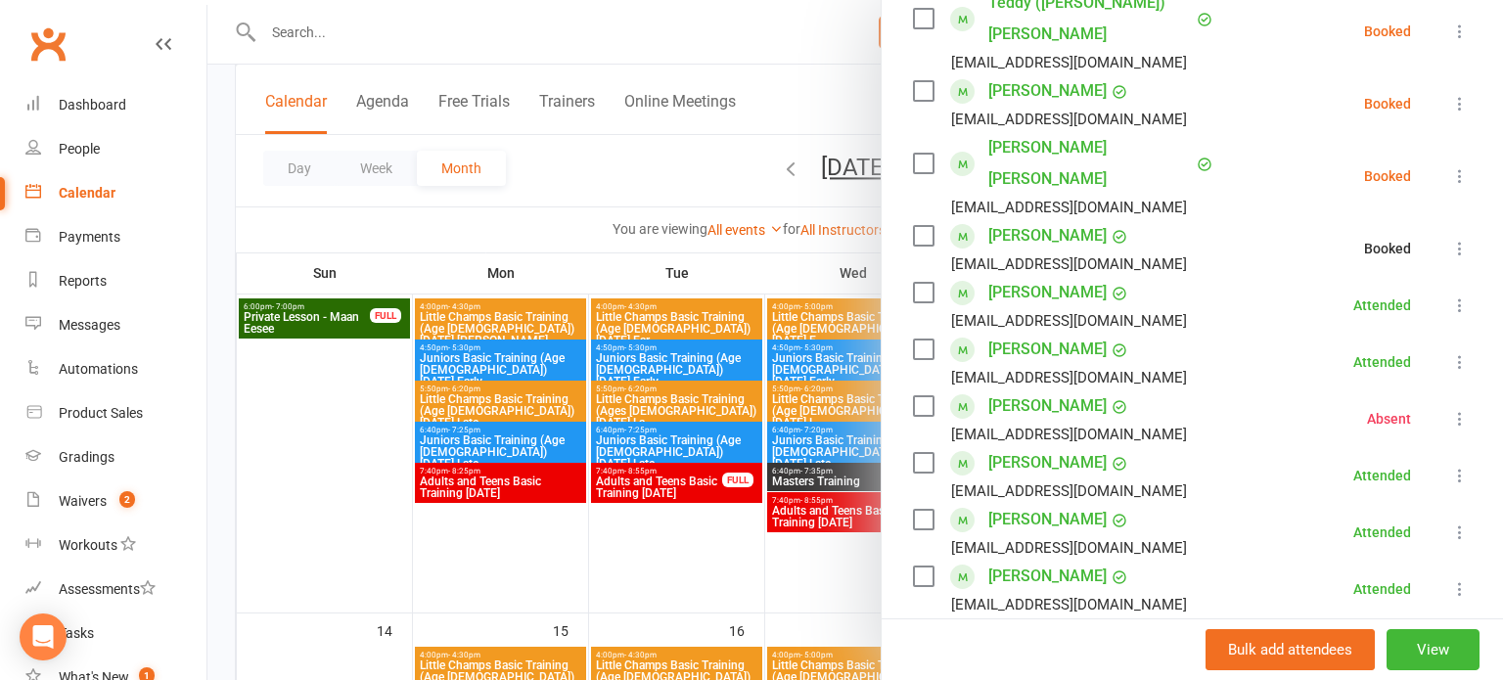
click at [1470, 164] on button at bounding box center [1459, 175] width 23 height 23
click at [1467, 166] on icon at bounding box center [1460, 176] width 20 height 20
click at [1456, 166] on icon at bounding box center [1460, 176] width 20 height 20
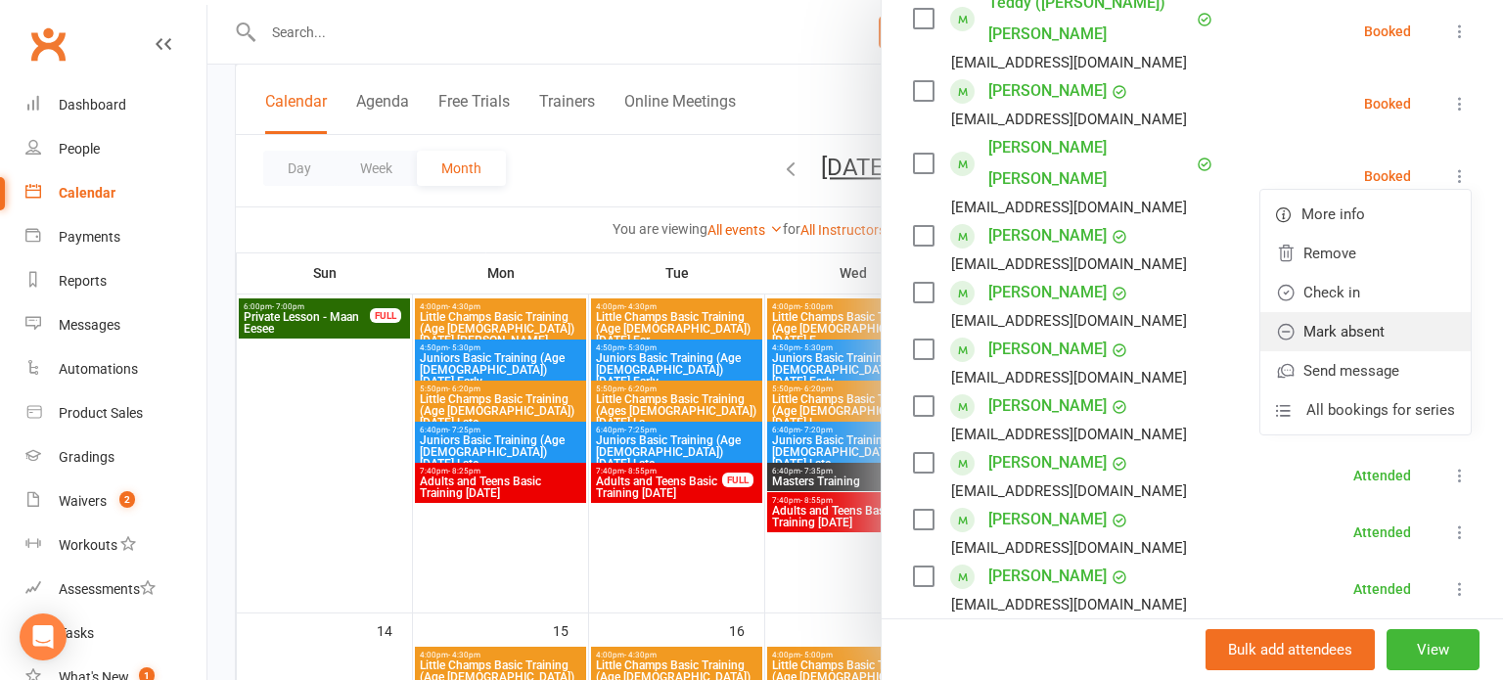
click at [1390, 312] on link "Mark absent" at bounding box center [1366, 331] width 210 height 39
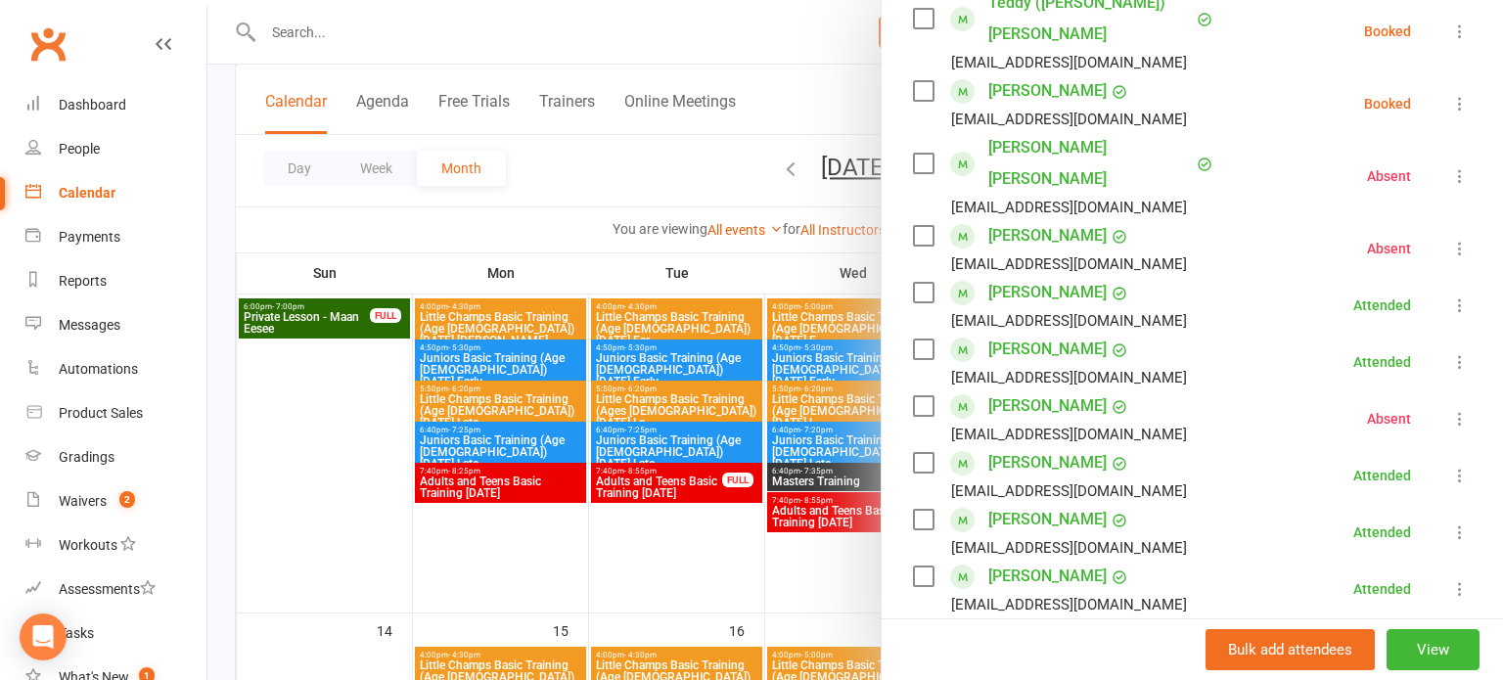
click at [1464, 94] on icon at bounding box center [1460, 104] width 20 height 20
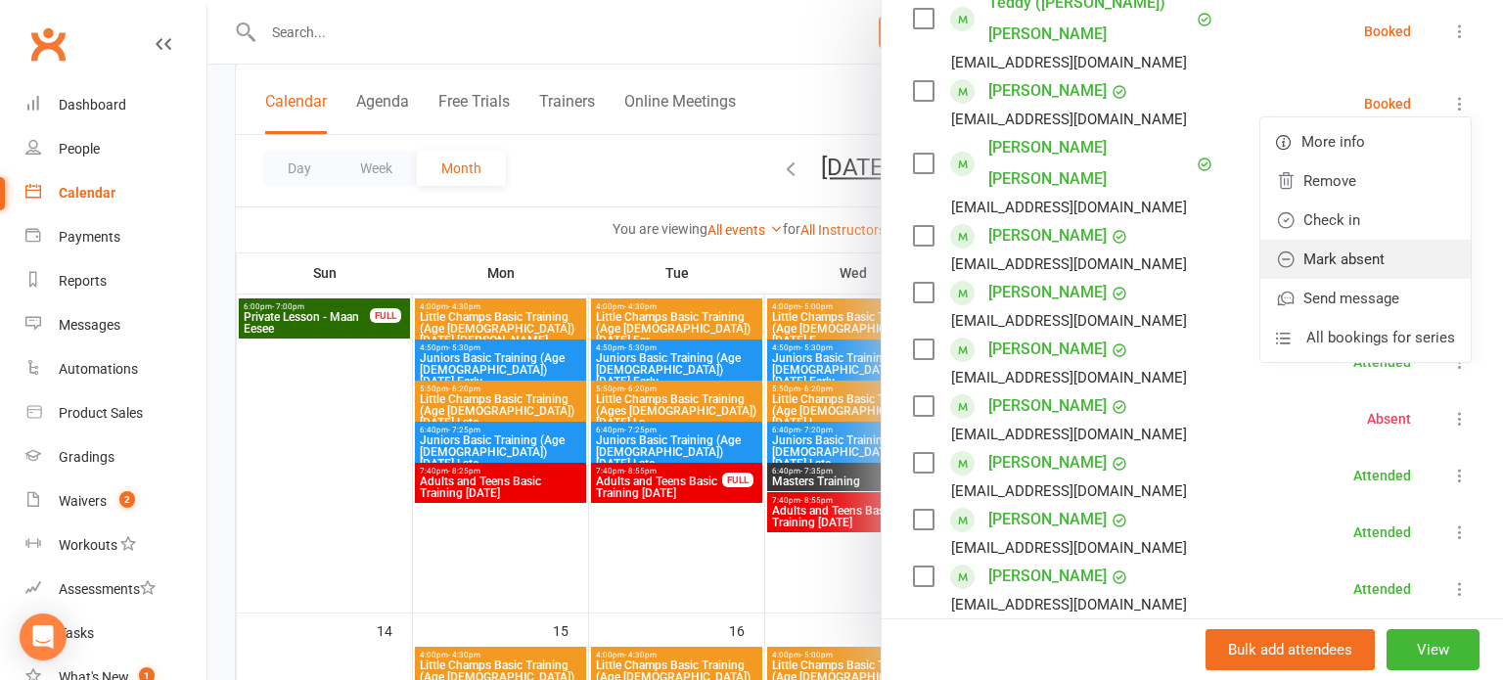
click at [1398, 240] on link "Mark absent" at bounding box center [1366, 259] width 210 height 39
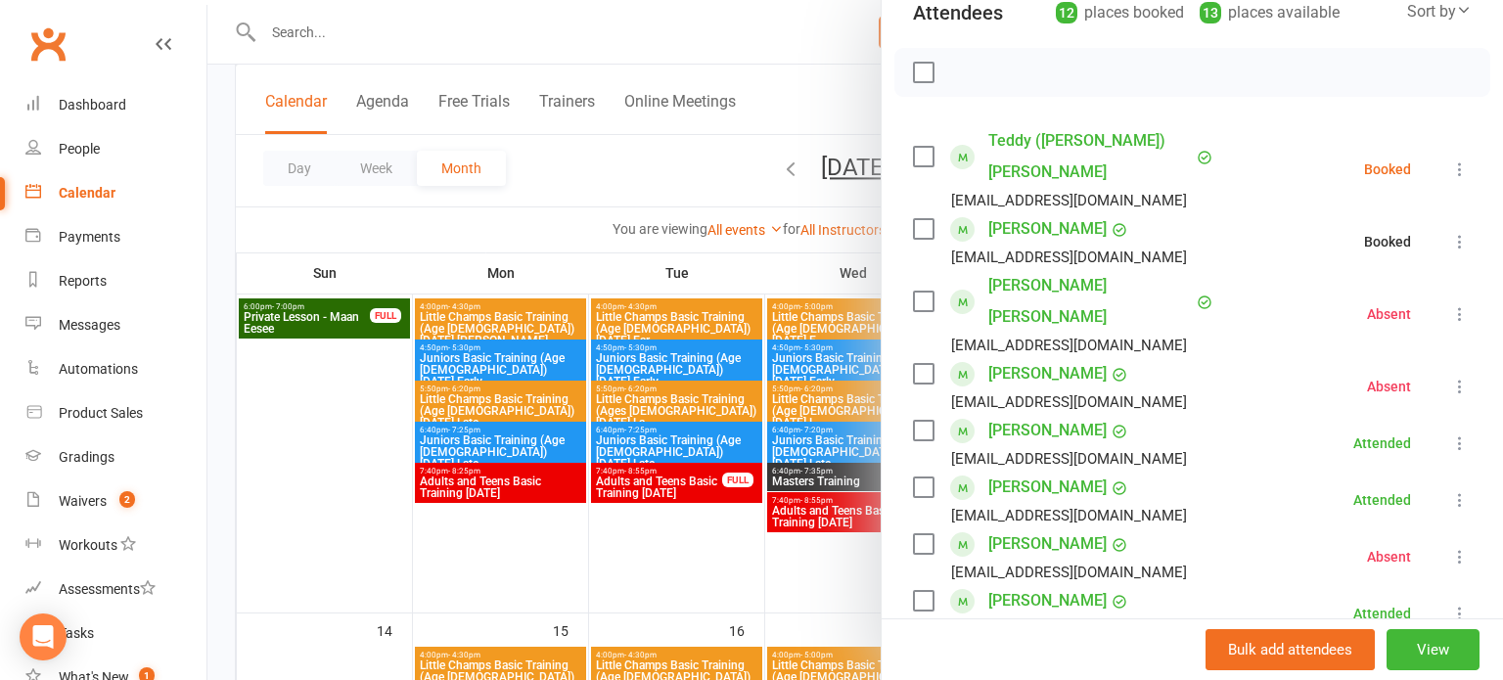
scroll to position [235, 0]
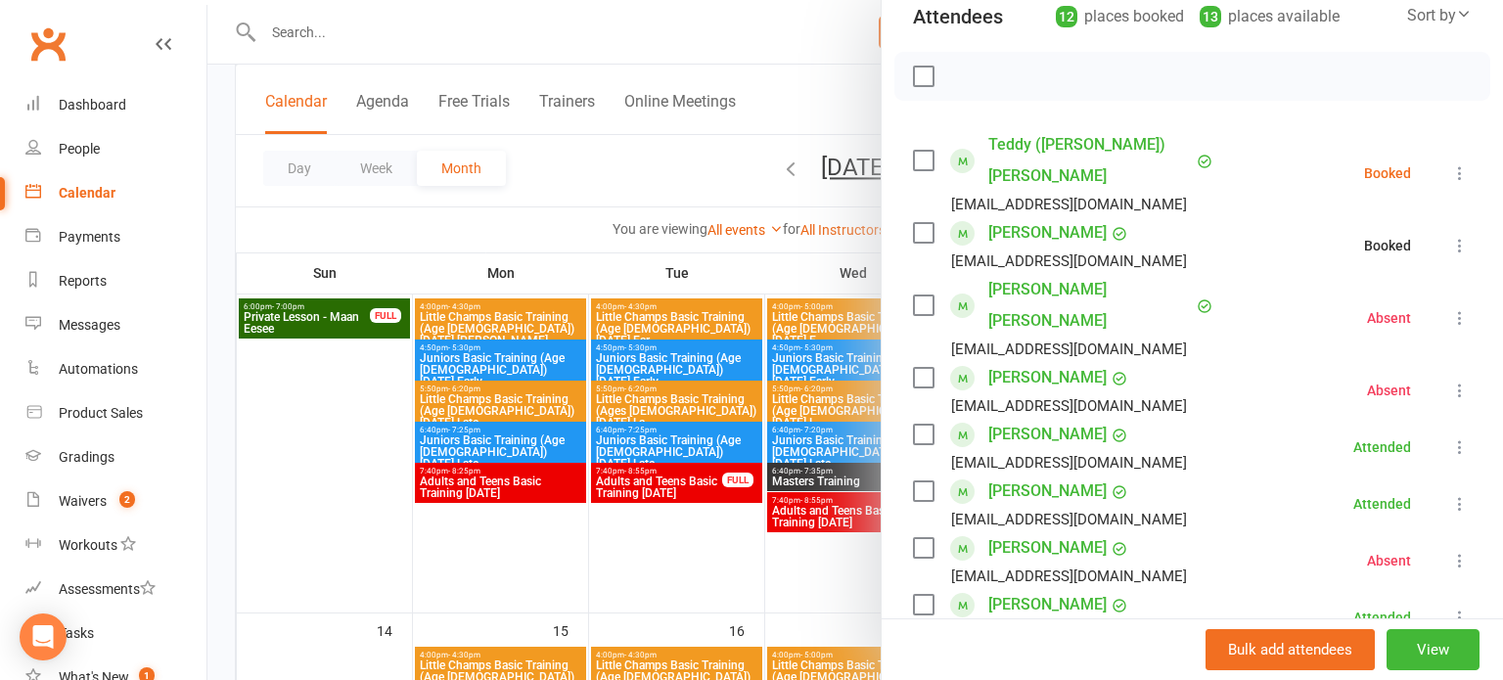
click at [1455, 163] on icon at bounding box center [1460, 173] width 20 height 20
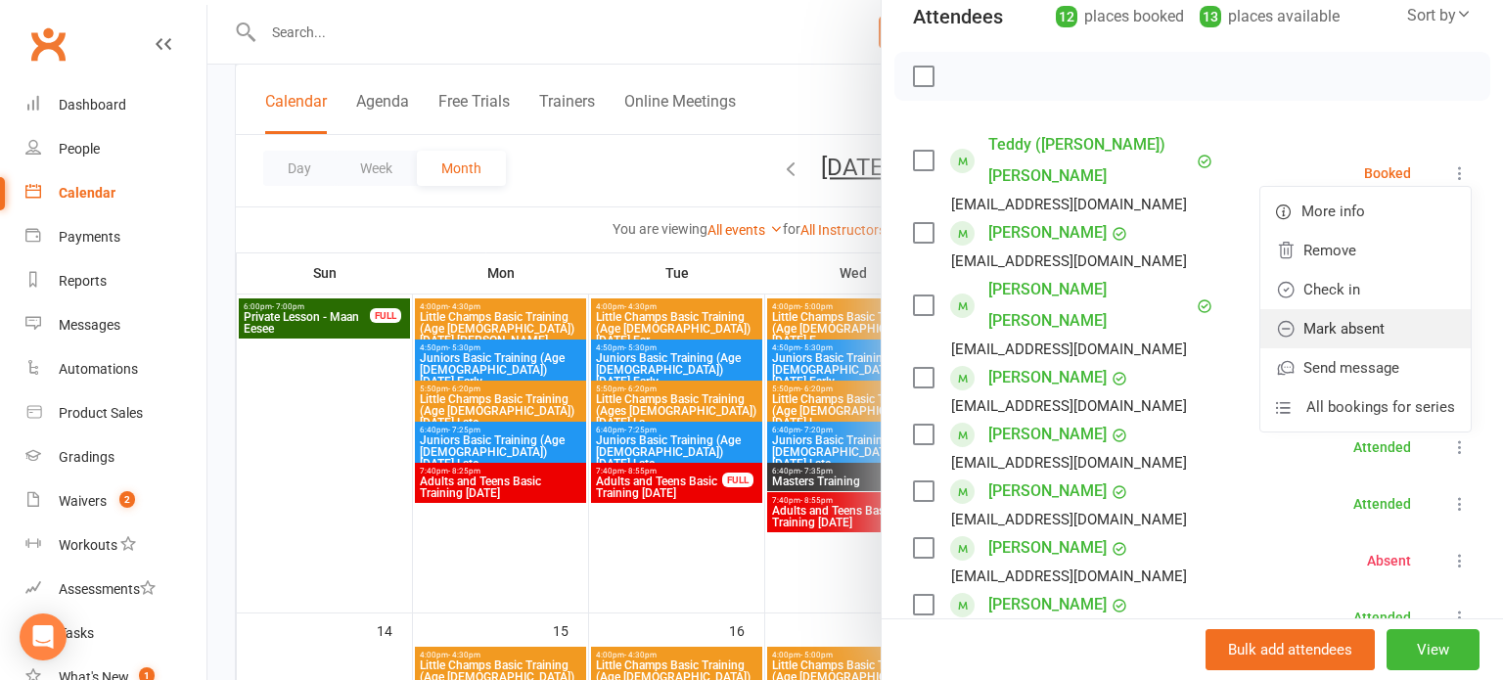
click at [1388, 309] on link "Mark absent" at bounding box center [1366, 328] width 210 height 39
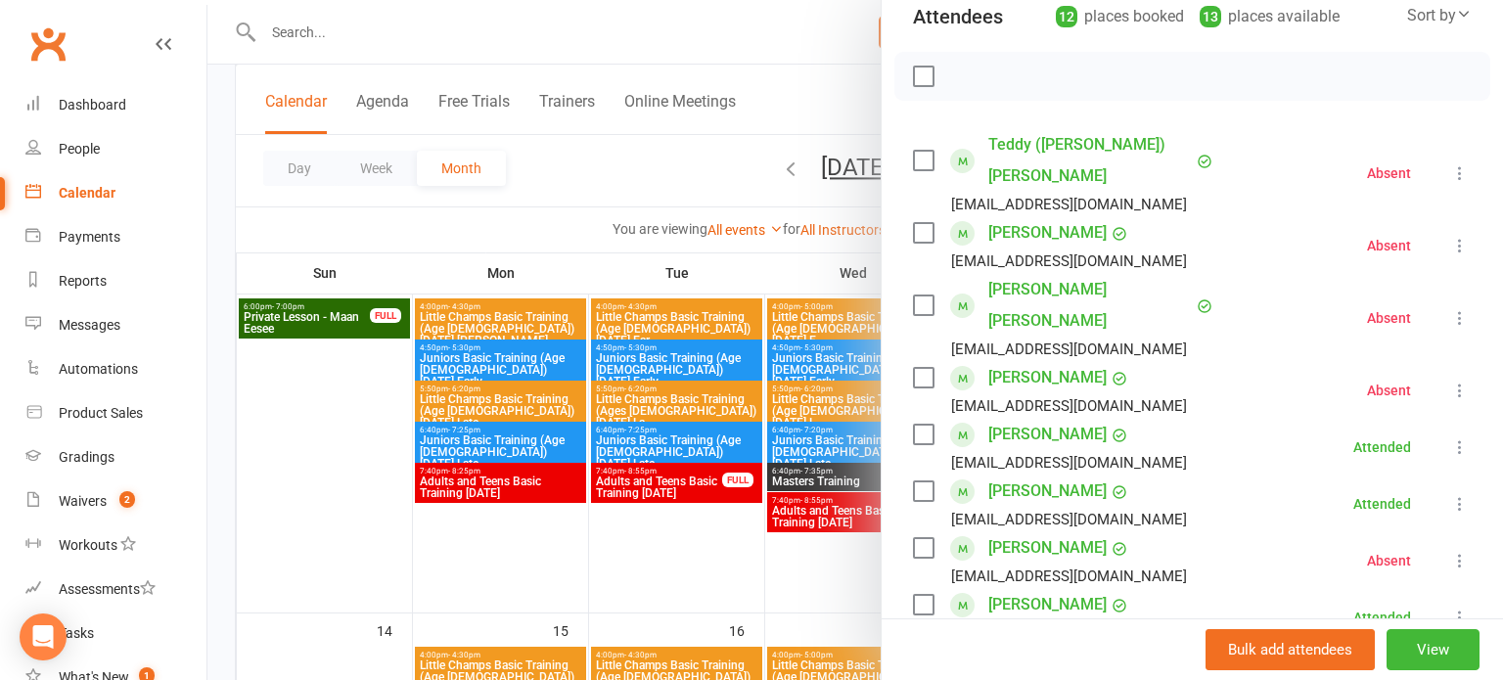
click at [1484, 333] on div "Class kiosk mode Roll call 5:00 PM - 5:40 PM, [DATE] with [PERSON_NAME] at Prem…" at bounding box center [1192, 536] width 621 height 1376
click at [1463, 381] on icon at bounding box center [1460, 391] width 20 height 20
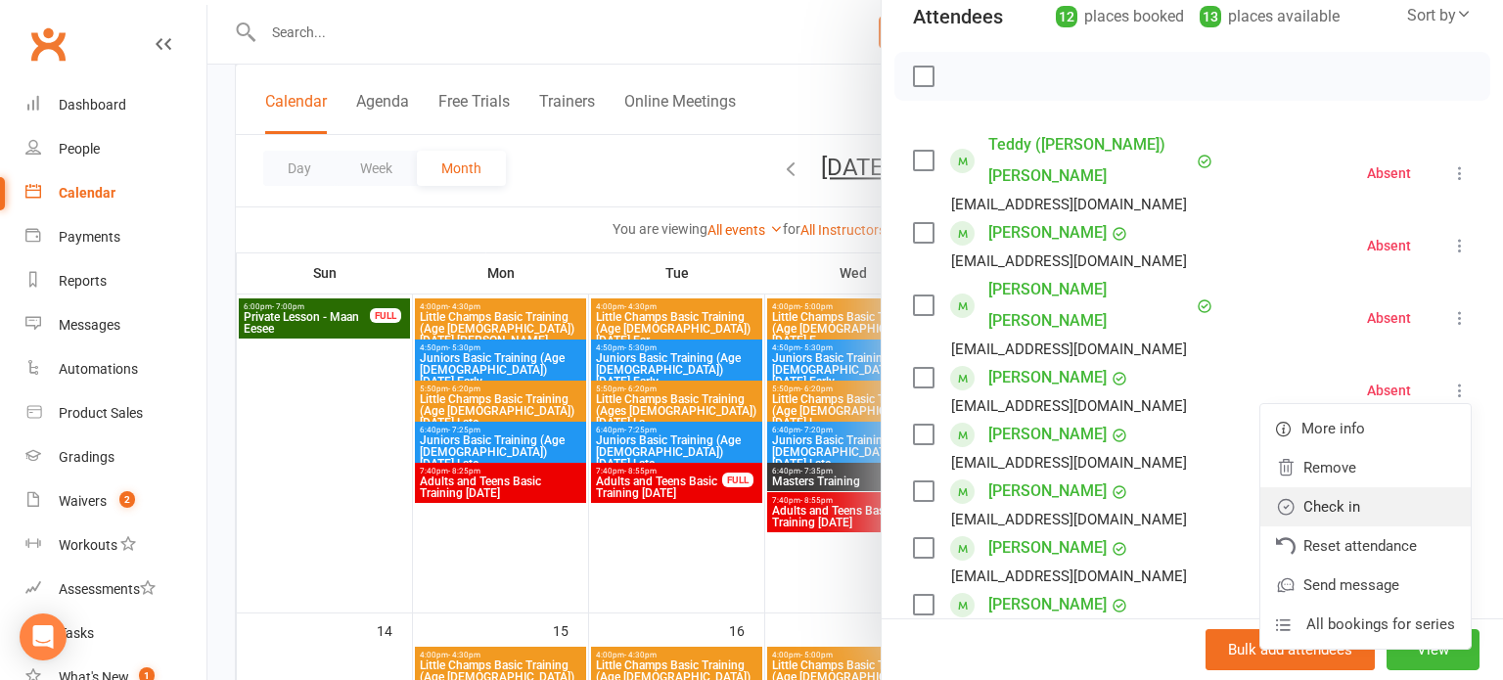
click at [1382, 487] on link "Check in" at bounding box center [1366, 506] width 210 height 39
